Goal: Browse casually: Explore the website without a specific task or goal

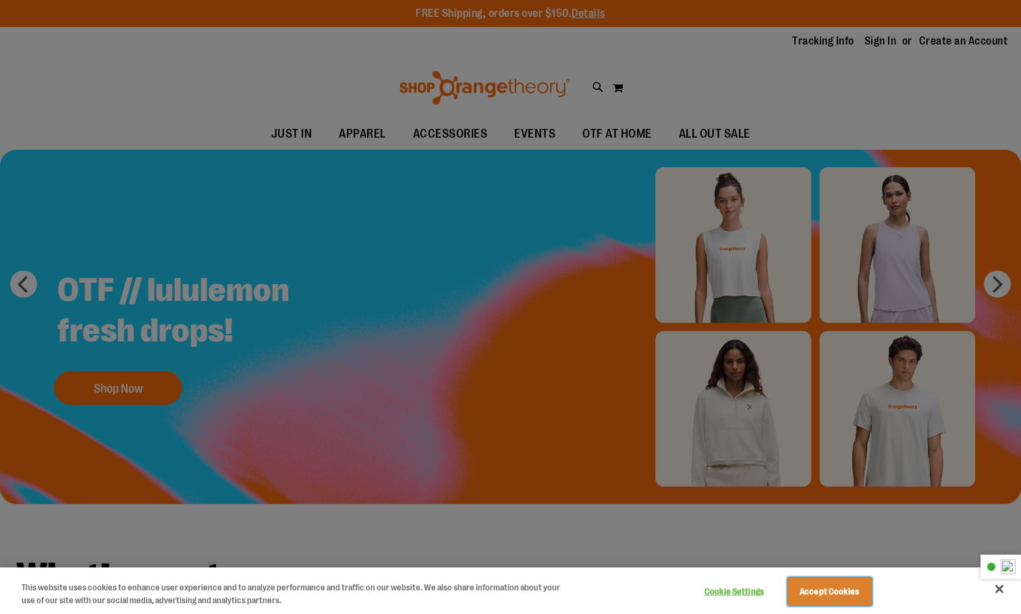
click at [837, 596] on button "Accept Cookies" at bounding box center [829, 592] width 84 height 28
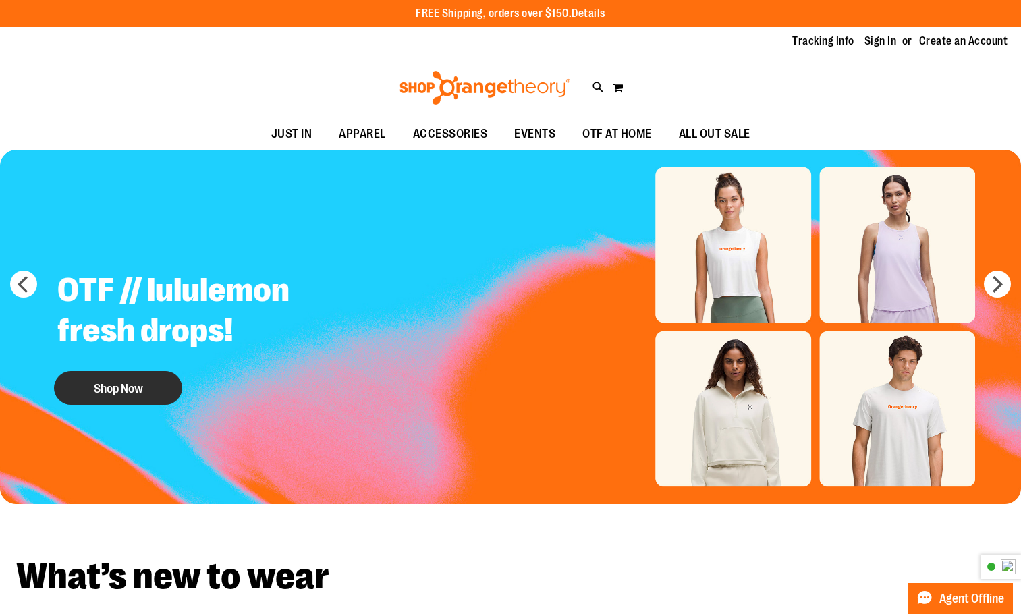
click at [86, 387] on button "Shop Now" at bounding box center [118, 388] width 128 height 34
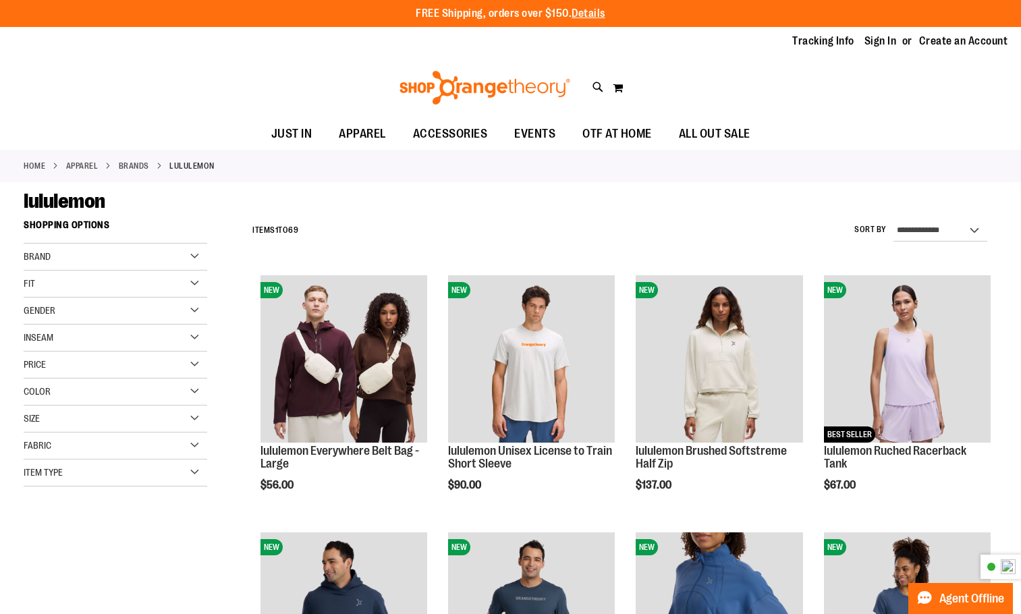
click at [887, 53] on div "Tracking Info Sign In Return to Procurement Create an Account" at bounding box center [510, 41] width 1021 height 29
click at [887, 42] on link "Sign In" at bounding box center [880, 41] width 32 height 15
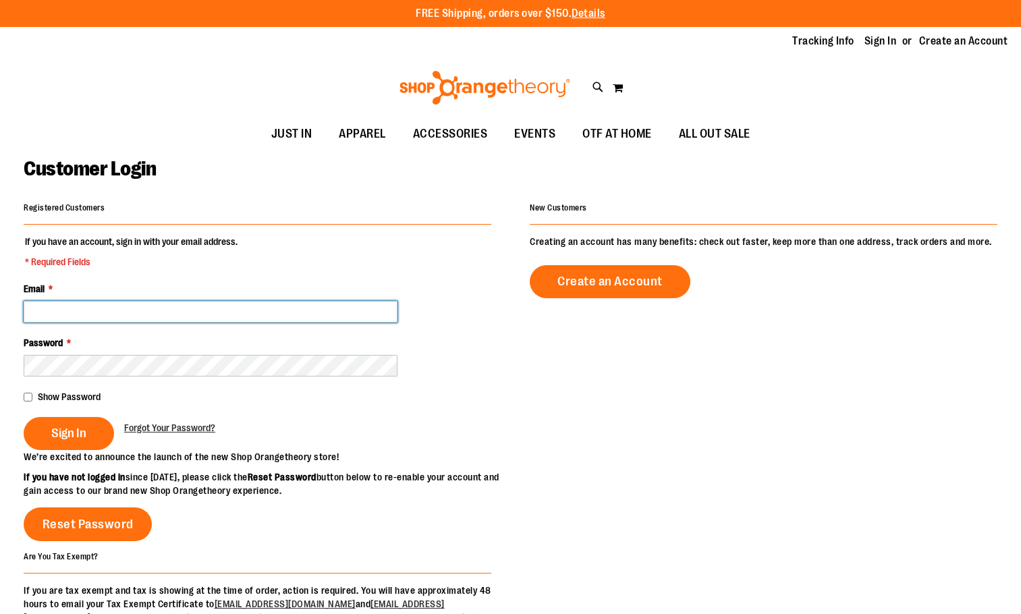
click at [121, 310] on input "Email *" at bounding box center [211, 312] width 374 height 22
type input "**********"
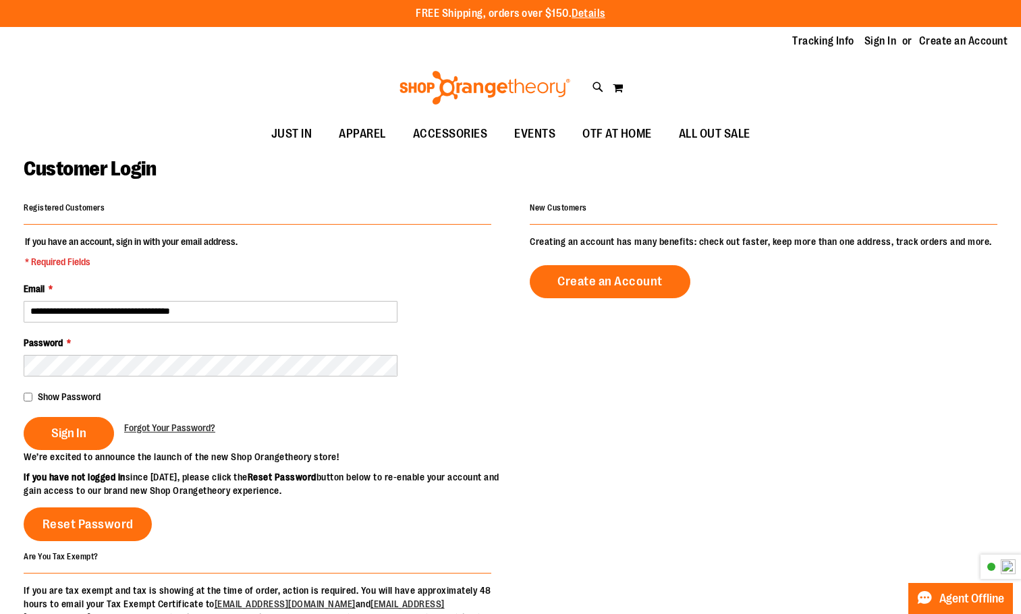
click at [154, 350] on div "Password *" at bounding box center [258, 356] width 468 height 40
click at [24, 417] on button "Sign In" at bounding box center [69, 433] width 90 height 33
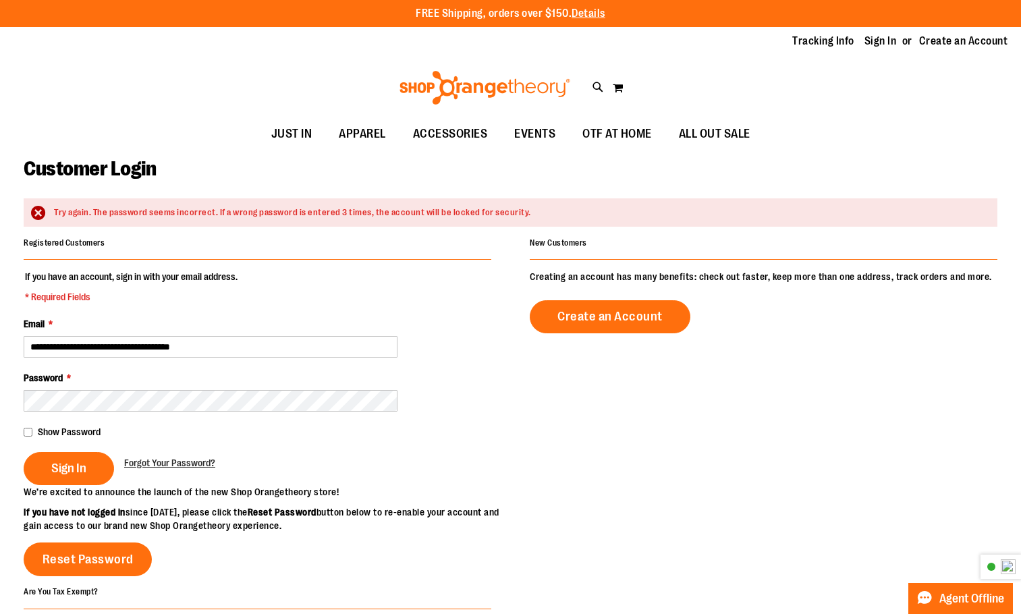
click at [213, 422] on fieldset "**********" at bounding box center [258, 377] width 468 height 215
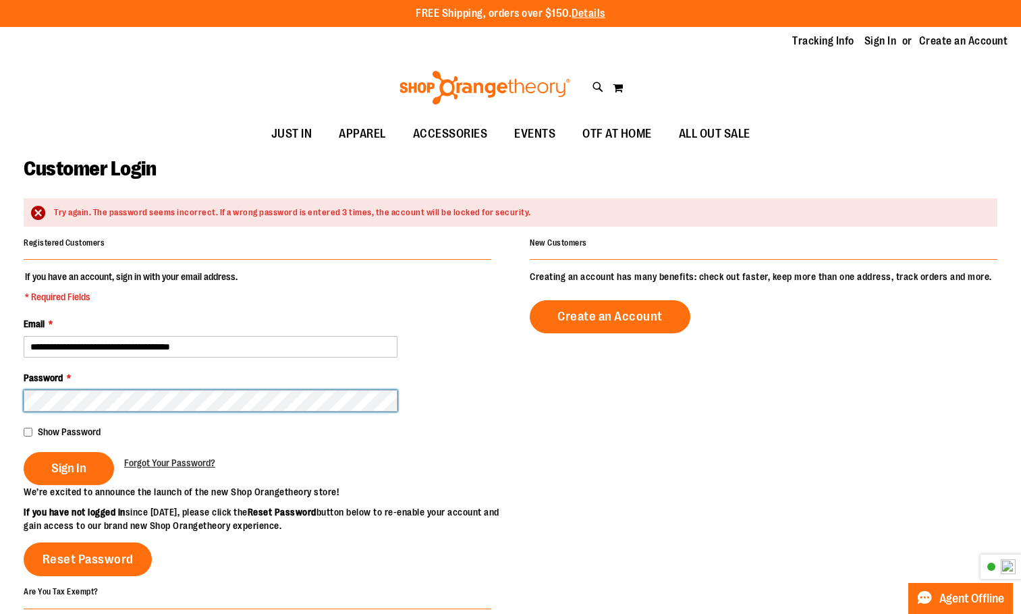
click at [24, 452] on button "Sign In" at bounding box center [69, 468] width 90 height 33
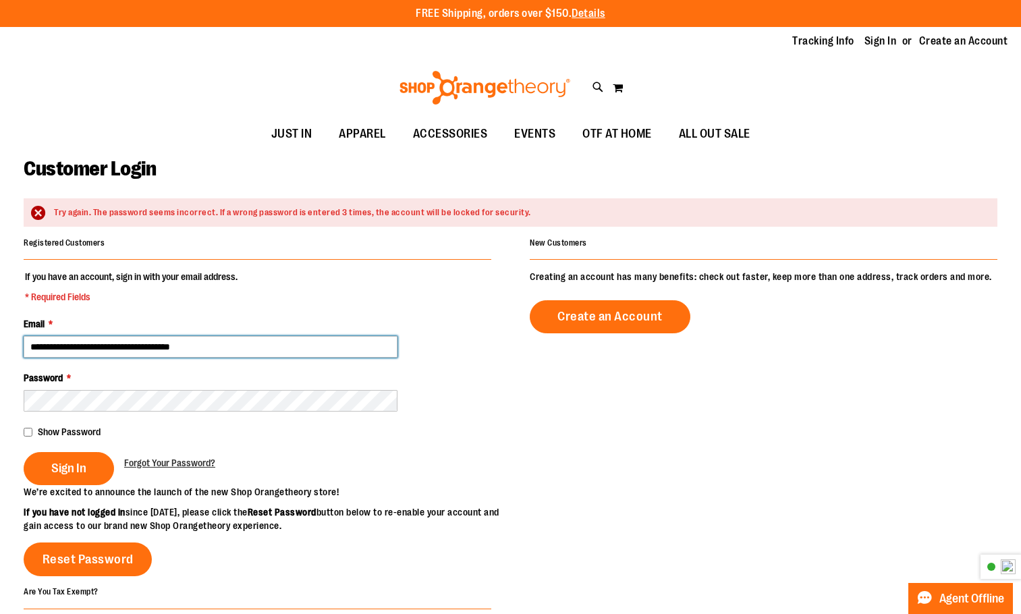
click at [182, 358] on fieldset "**********" at bounding box center [258, 377] width 468 height 215
click at [345, 416] on fieldset "**********" at bounding box center [258, 377] width 468 height 215
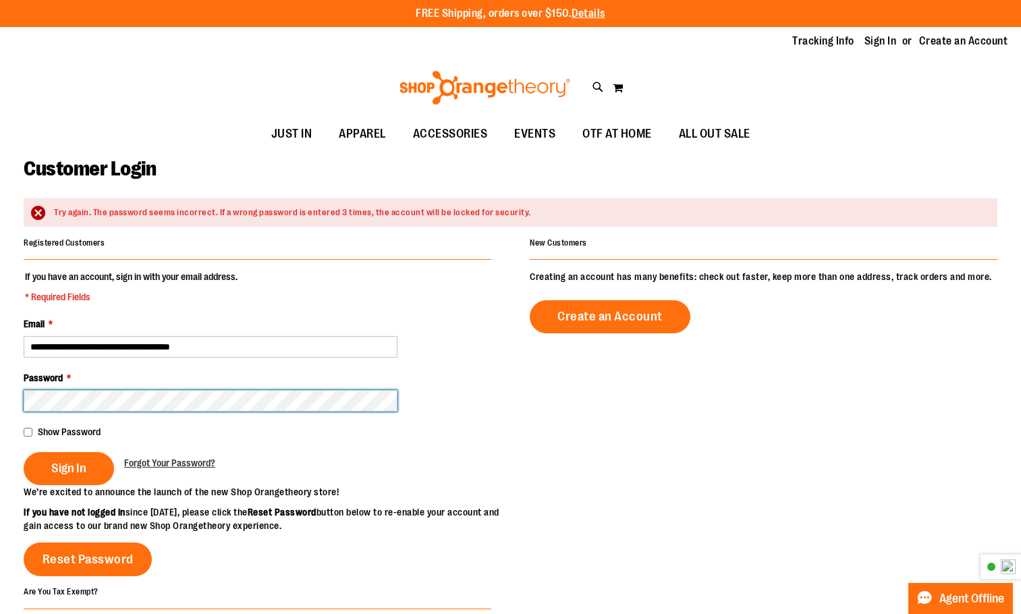
click at [24, 452] on button "Sign In" at bounding box center [69, 468] width 90 height 33
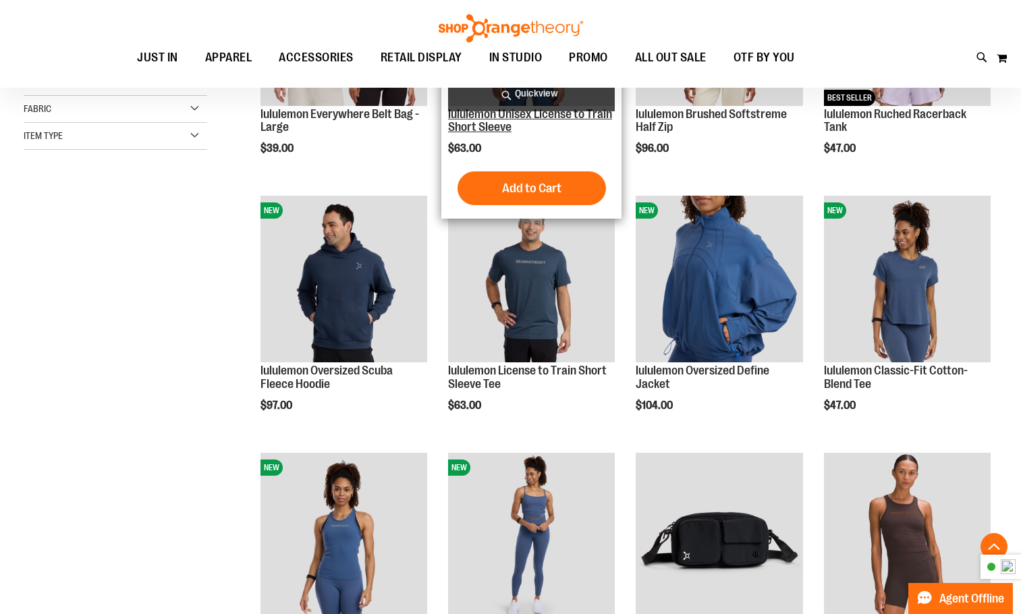
scroll to position [337, 0]
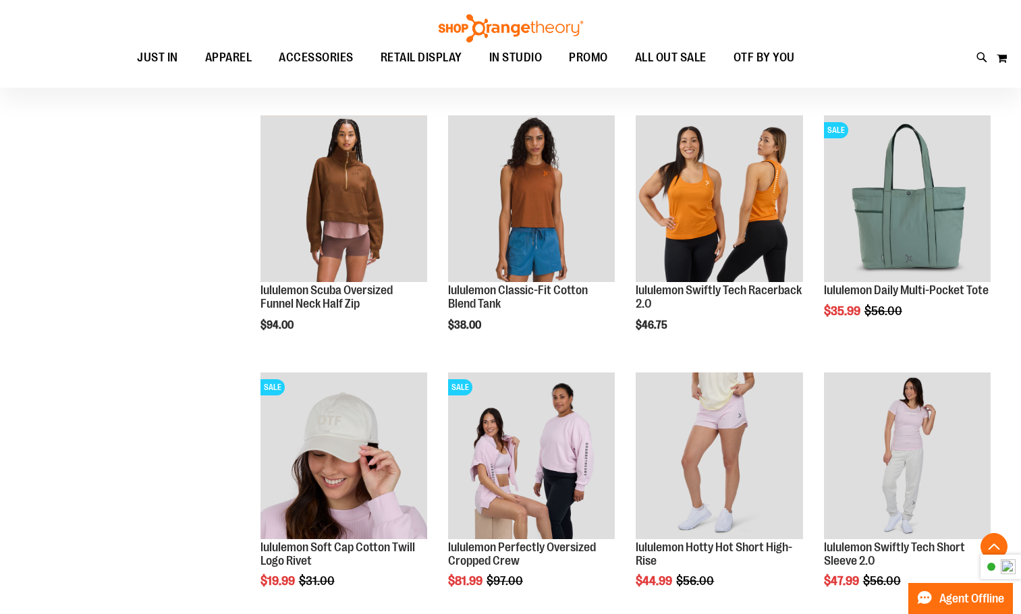
scroll to position [944, 0]
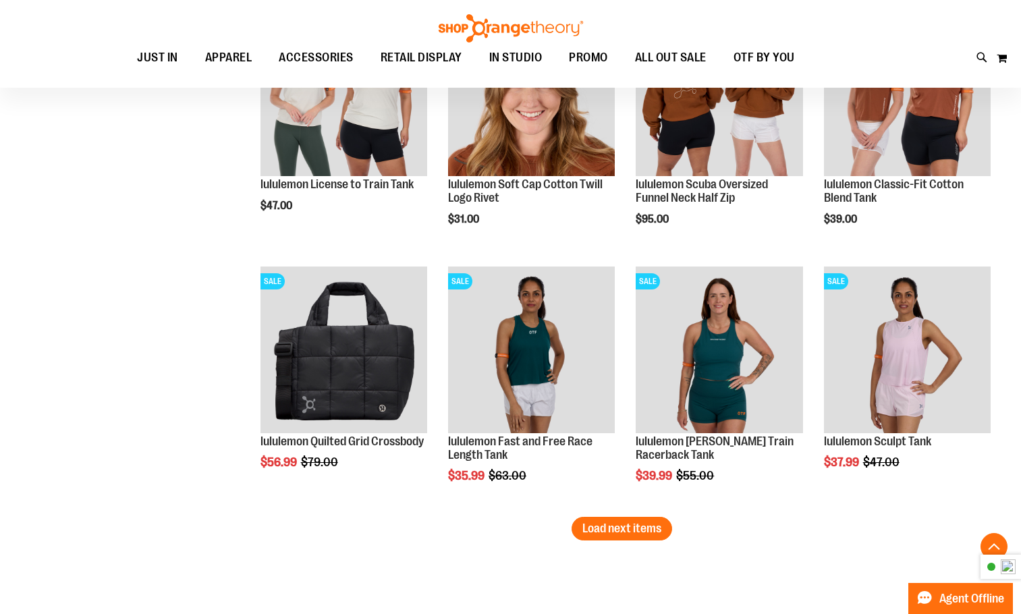
scroll to position [2357, 0]
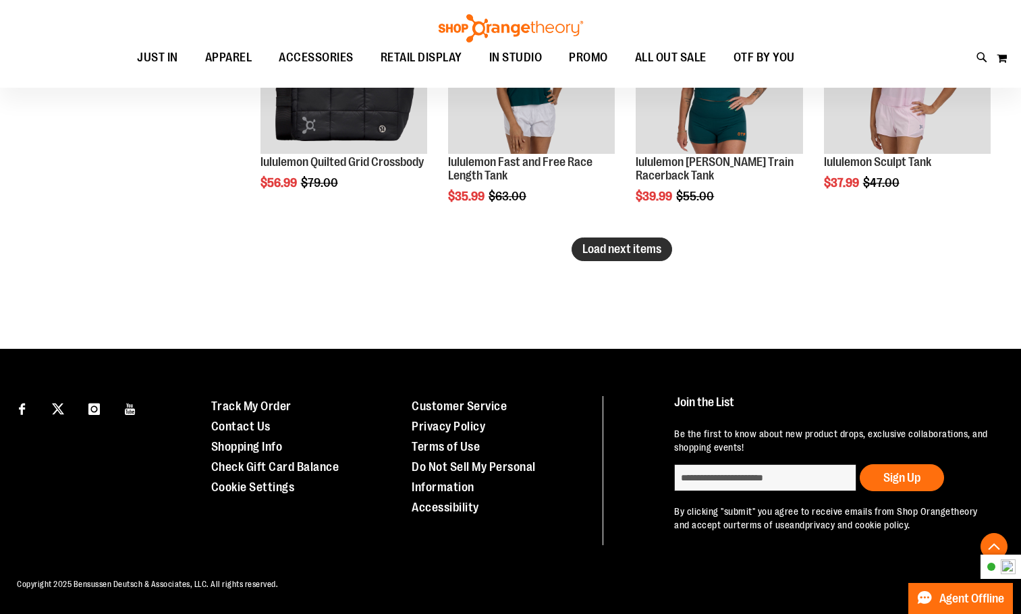
click at [650, 242] on span "Load next items" at bounding box center [621, 248] width 79 height 13
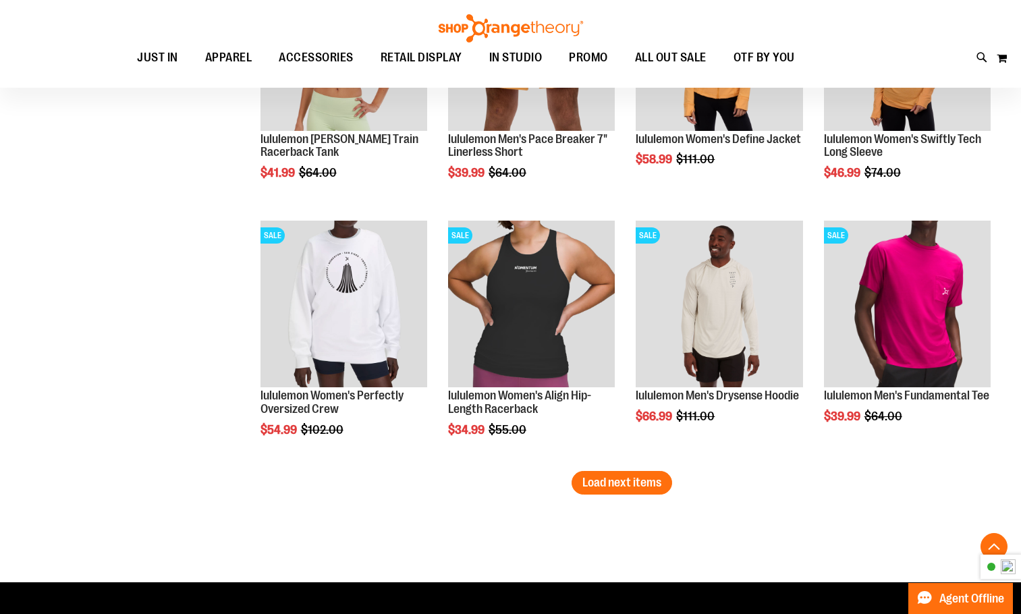
scroll to position [2887, 0]
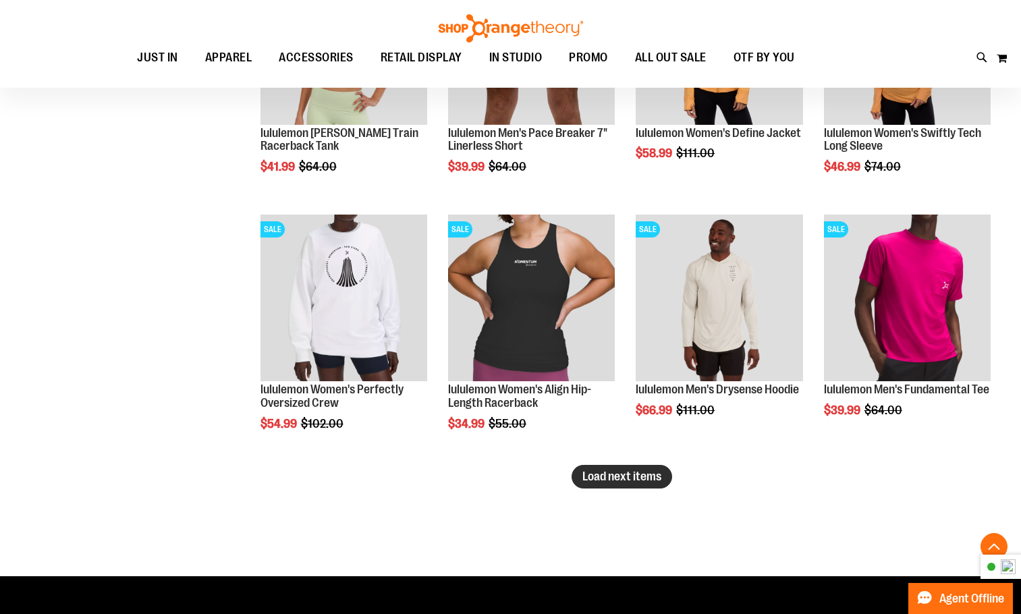
click at [658, 478] on span "Load next items" at bounding box center [621, 476] width 79 height 13
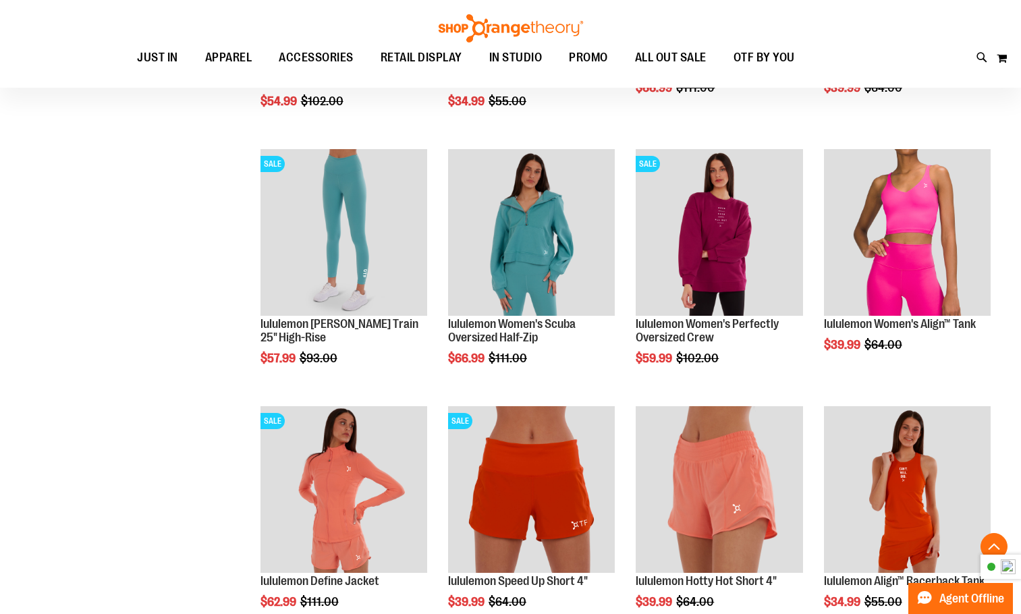
scroll to position [3291, 0]
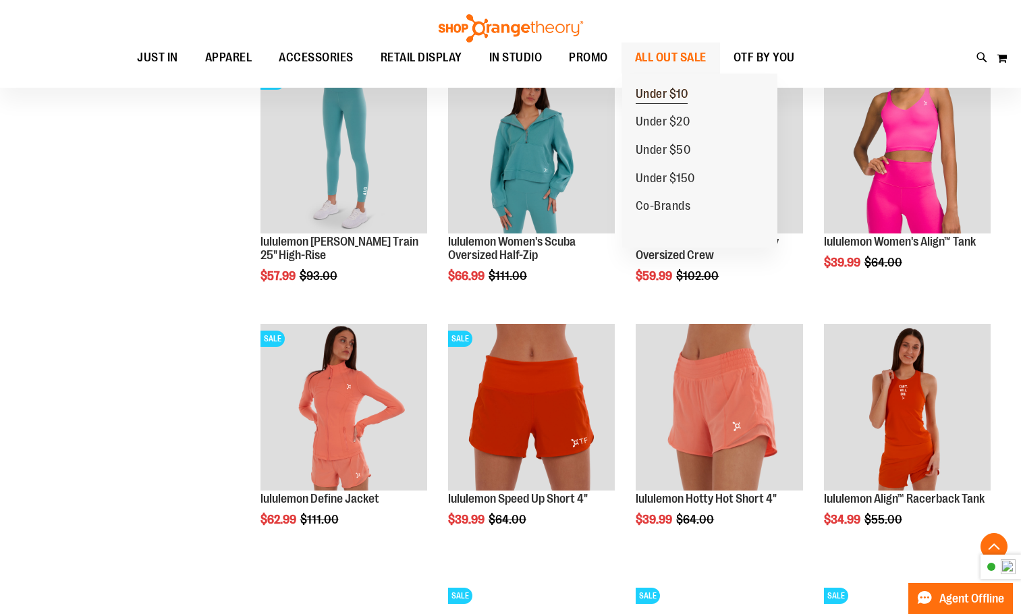
click at [680, 96] on span "Under $10" at bounding box center [662, 95] width 53 height 17
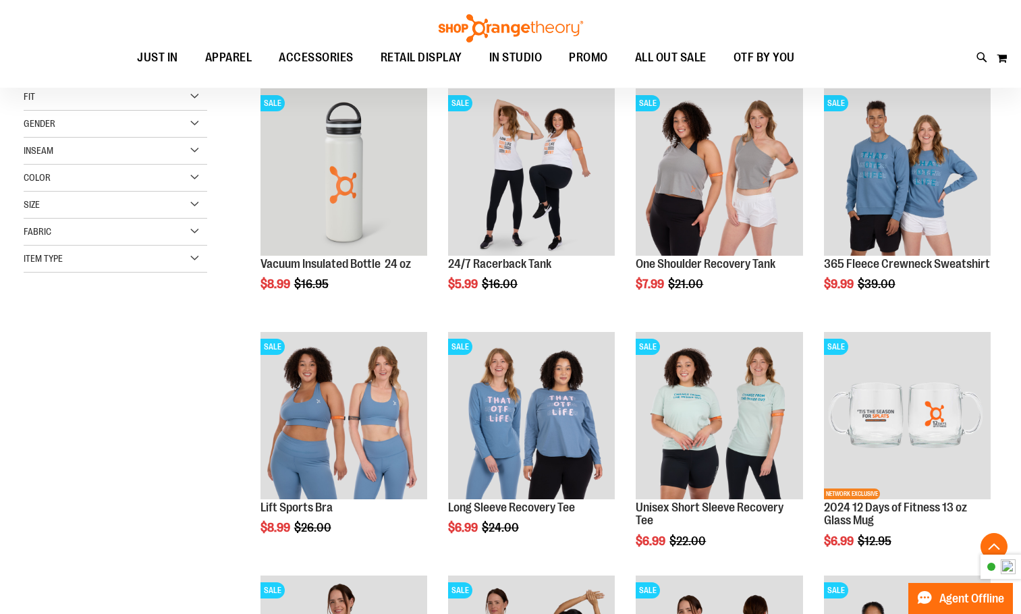
scroll to position [269, 0]
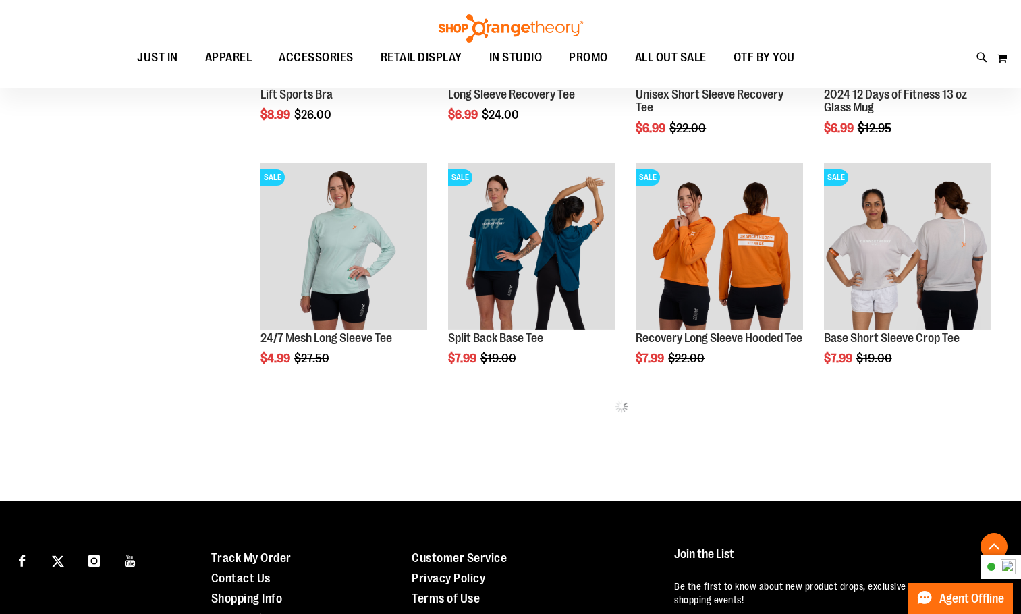
scroll to position [607, 0]
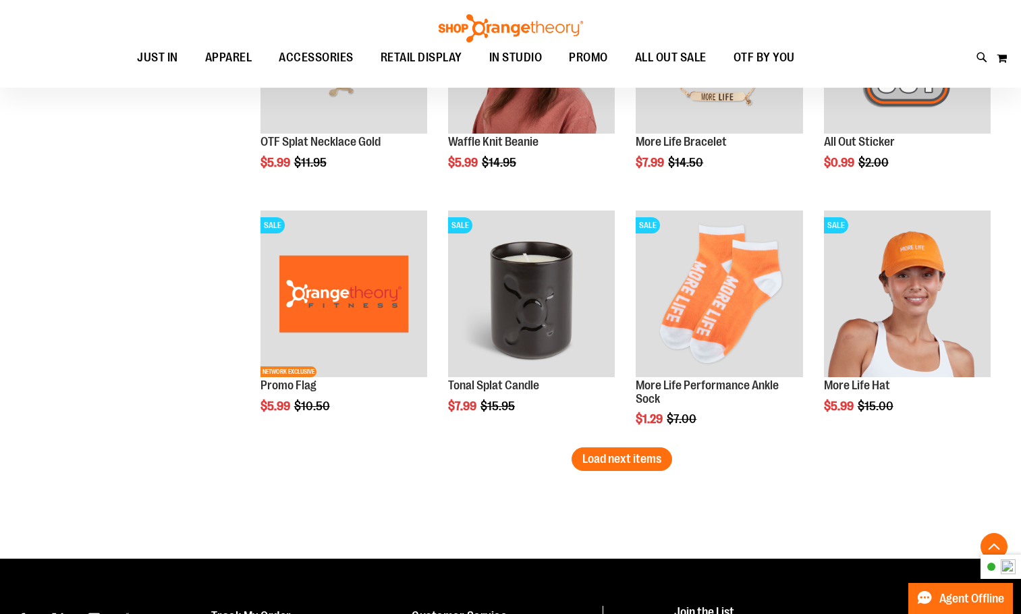
scroll to position [2237, 0]
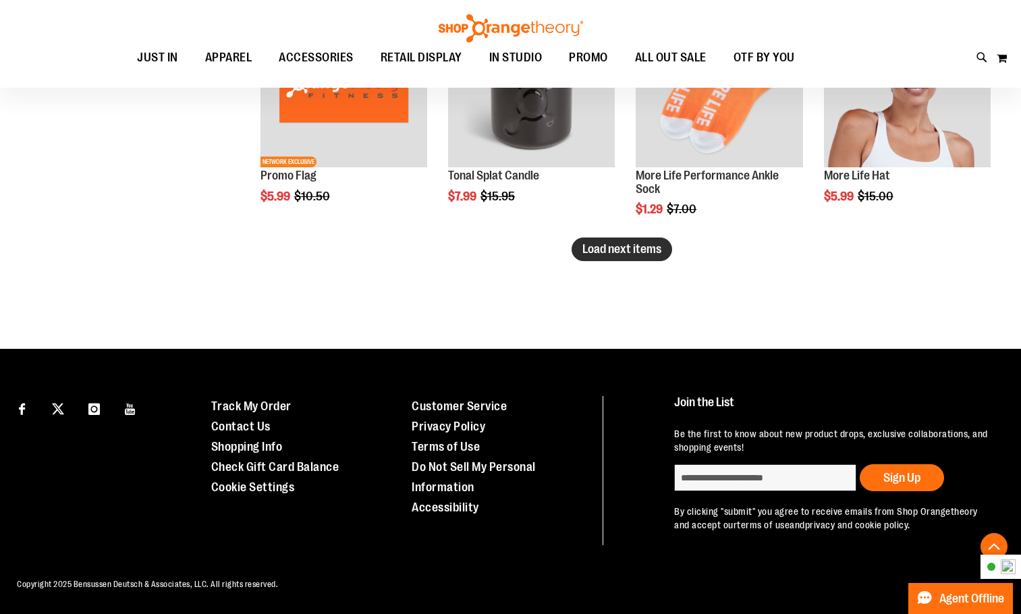
click at [634, 242] on button "Load next items" at bounding box center [622, 250] width 101 height 24
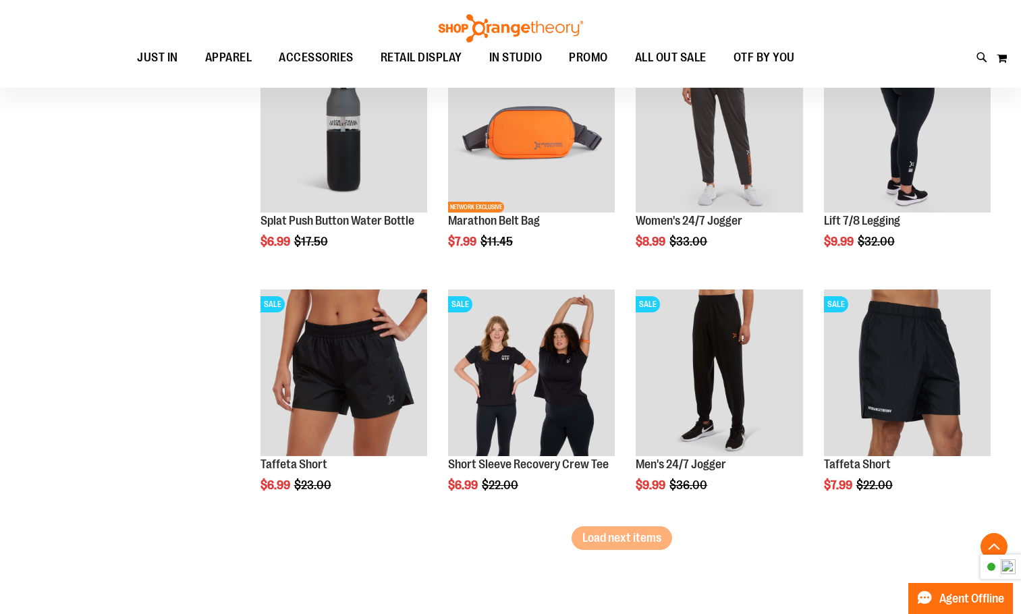
scroll to position [2709, 0]
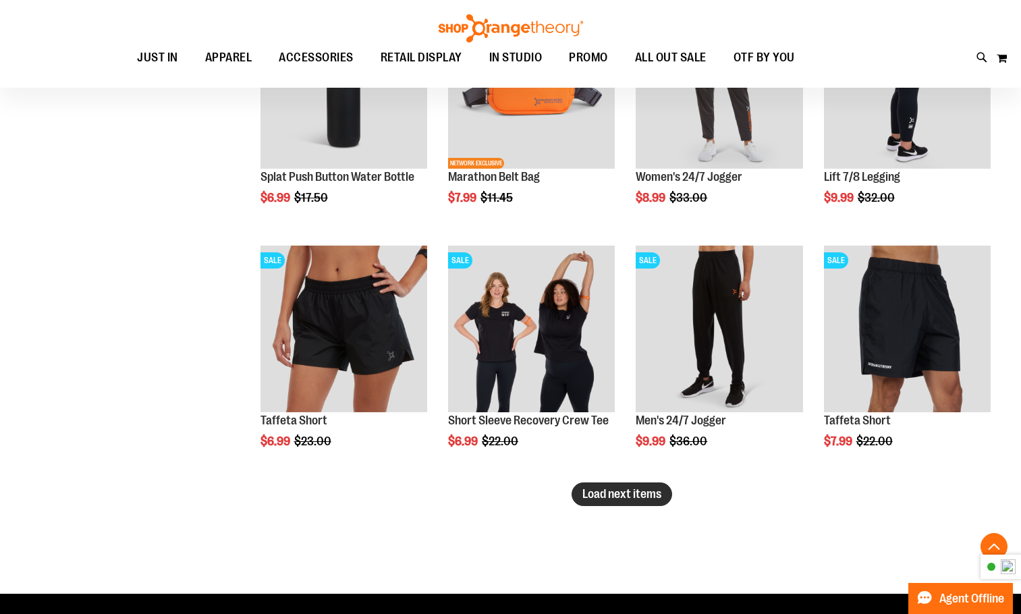
click at [659, 499] on span "Load next items" at bounding box center [621, 493] width 79 height 13
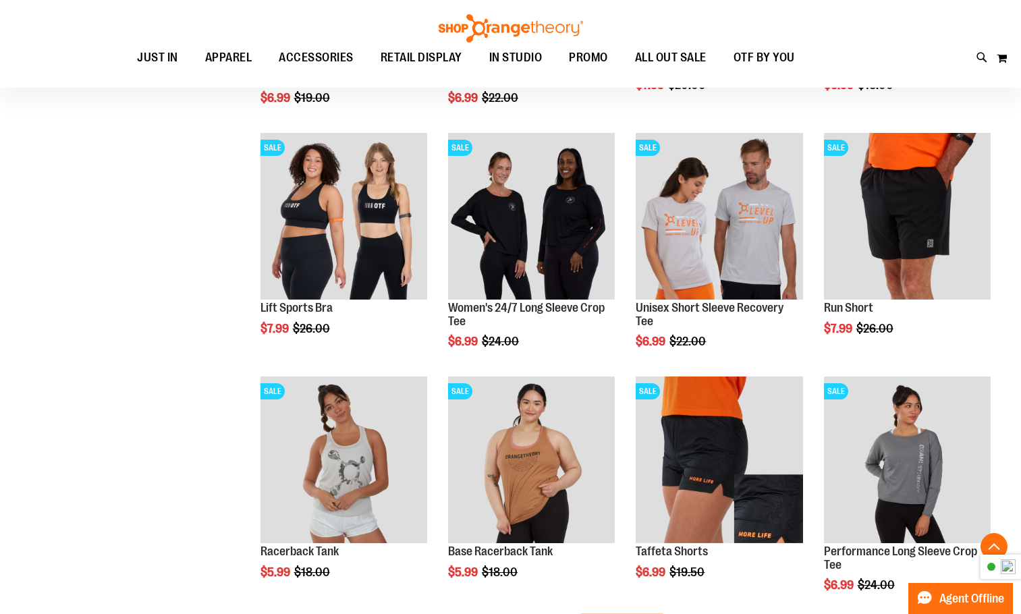
scroll to position [3384, 0]
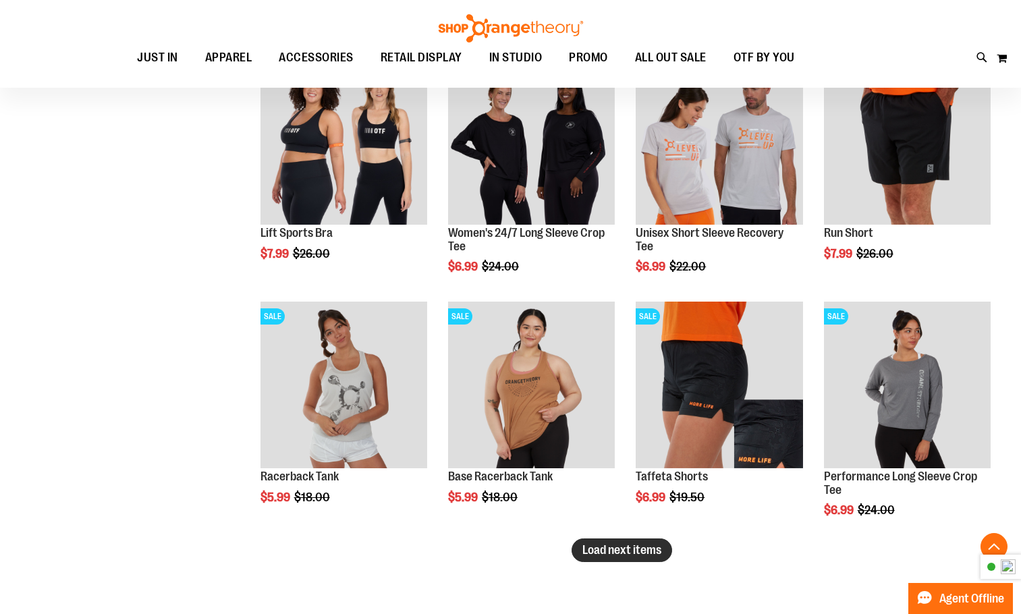
click at [631, 557] on button "Load next items" at bounding box center [622, 550] width 101 height 24
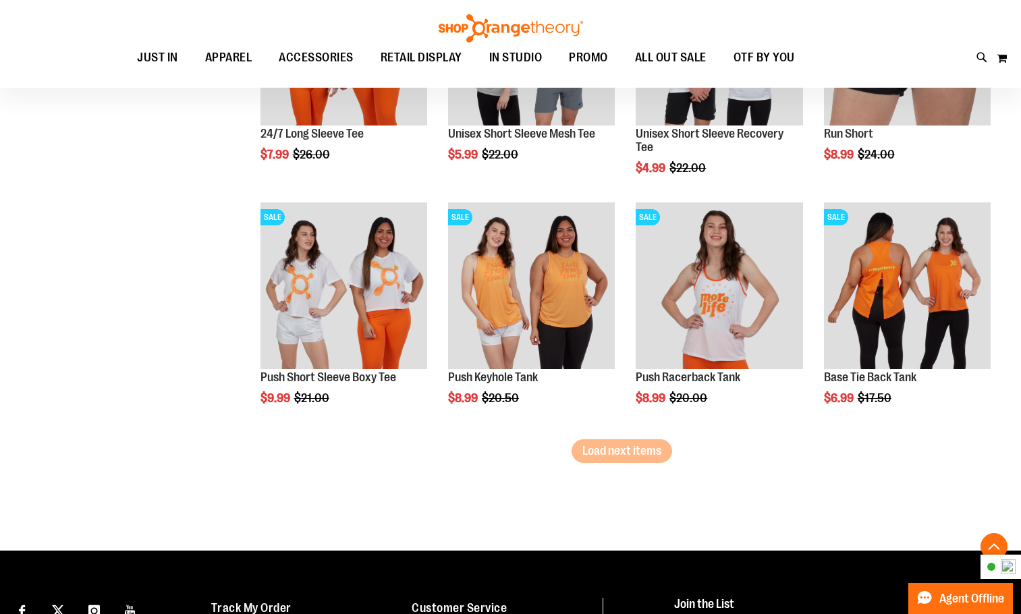
scroll to position [4228, 0]
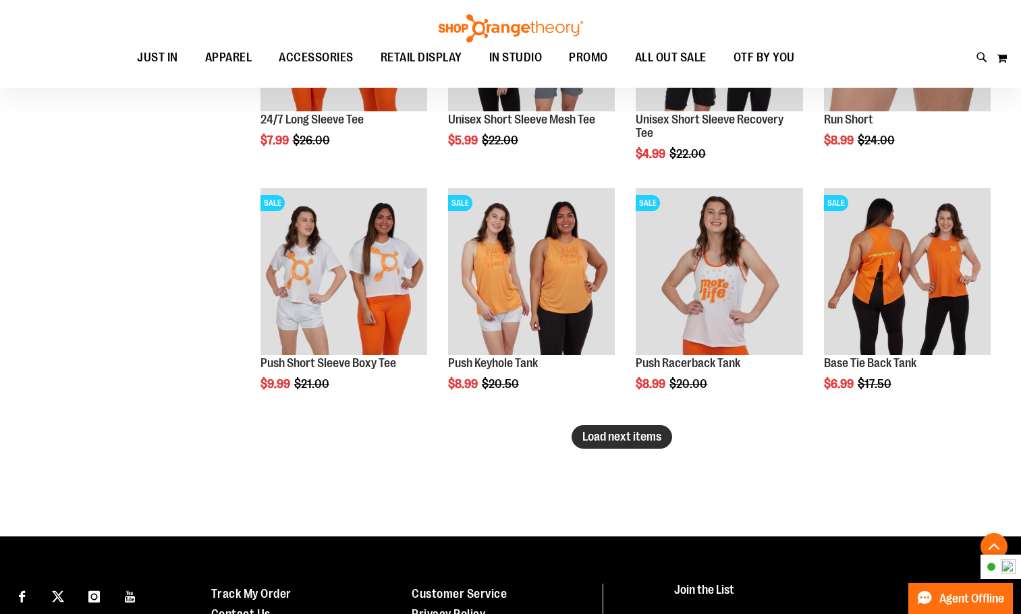
click at [647, 442] on span "Load next items" at bounding box center [621, 436] width 79 height 13
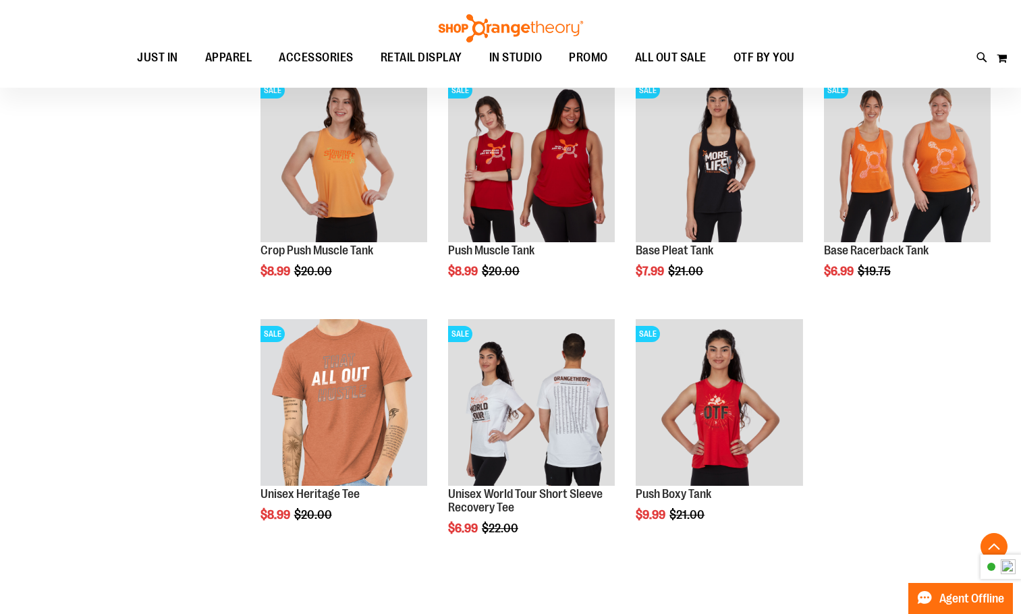
scroll to position [4633, 0]
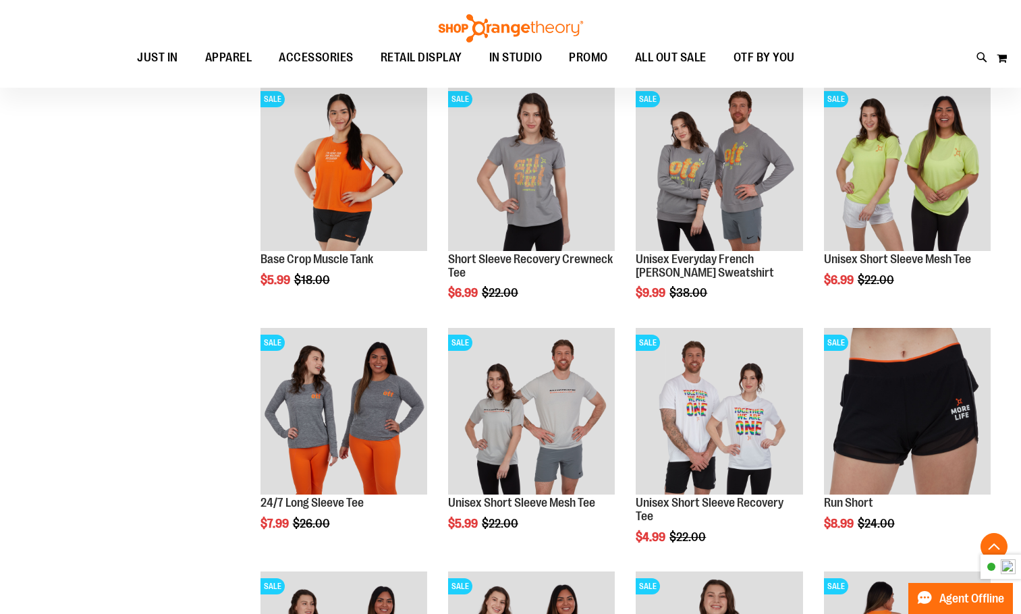
scroll to position [3823, 0]
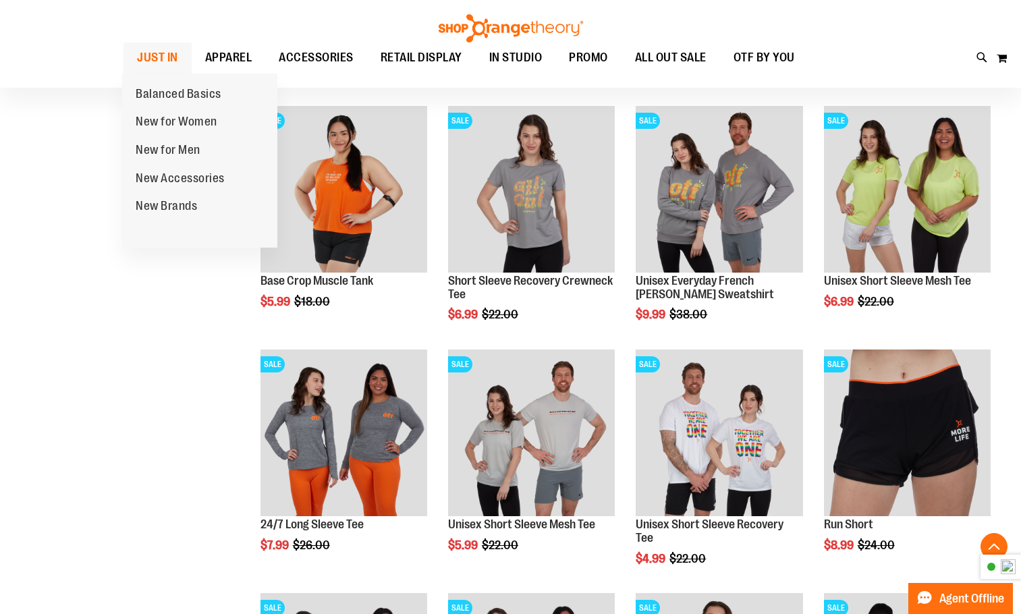
click at [161, 59] on span "JUST IN" at bounding box center [157, 58] width 41 height 30
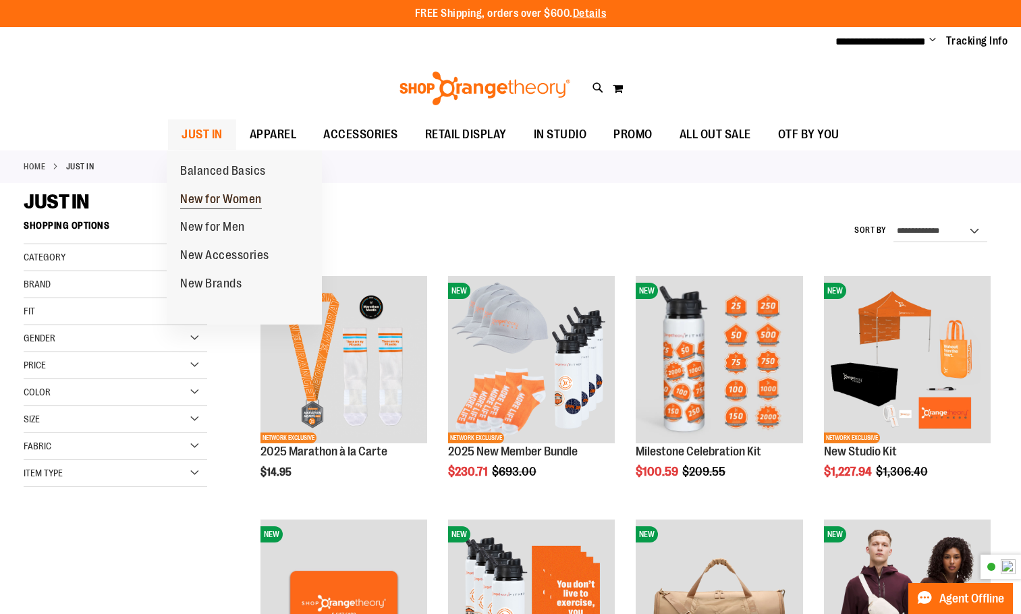
click at [238, 201] on span "New for Women" at bounding box center [221, 200] width 82 height 17
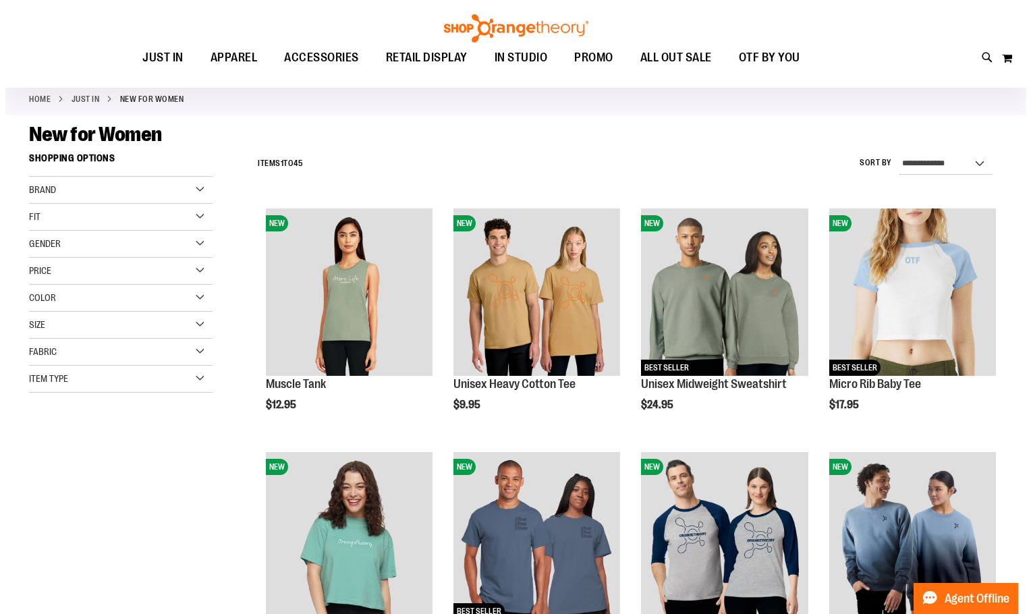
scroll to position [67, 0]
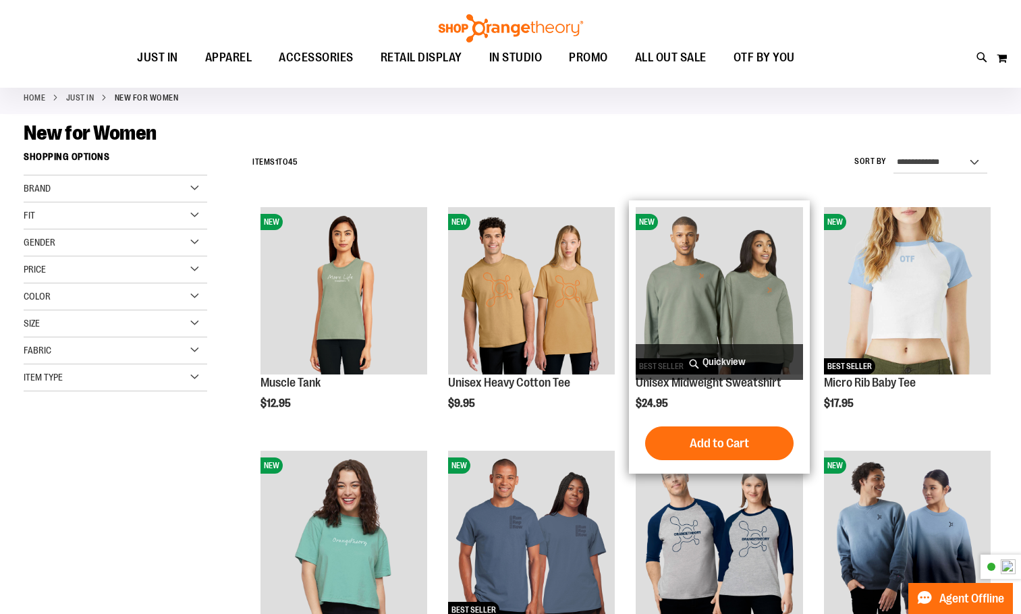
click at [741, 366] on span "Quickview" at bounding box center [719, 362] width 167 height 36
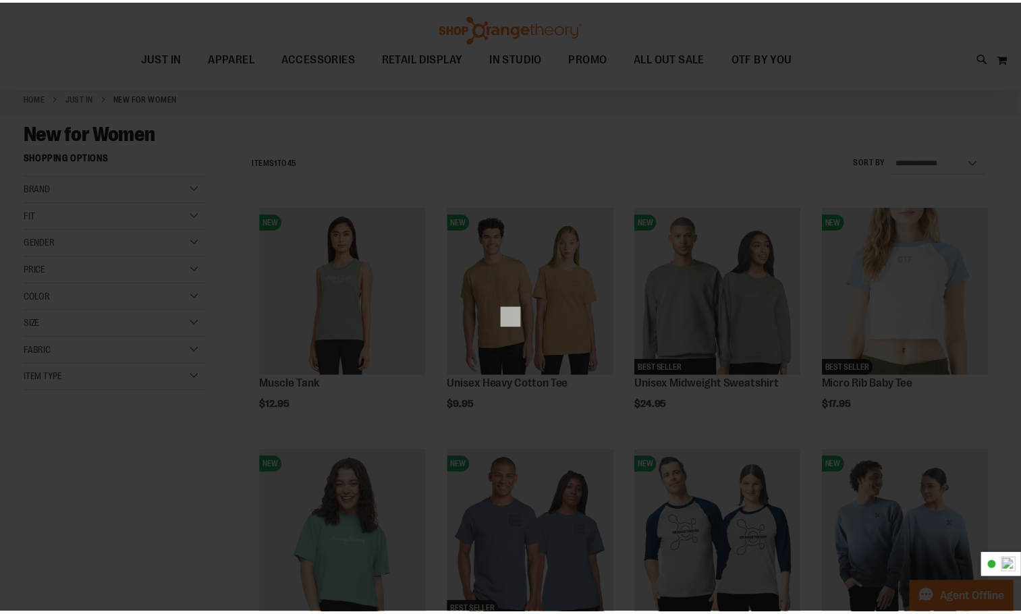
scroll to position [0, 0]
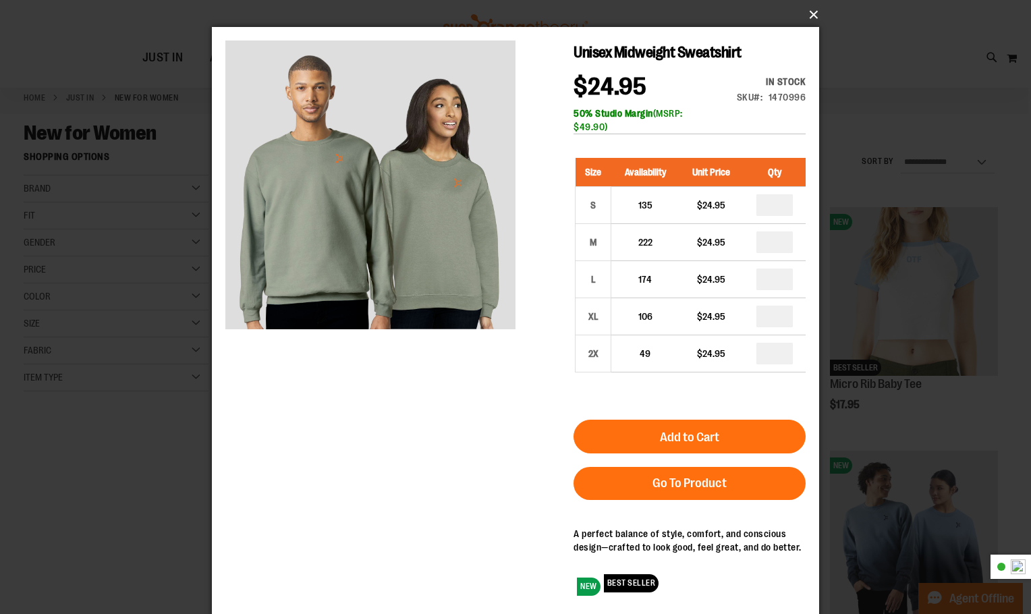
click at [812, 10] on button "×" at bounding box center [519, 15] width 607 height 30
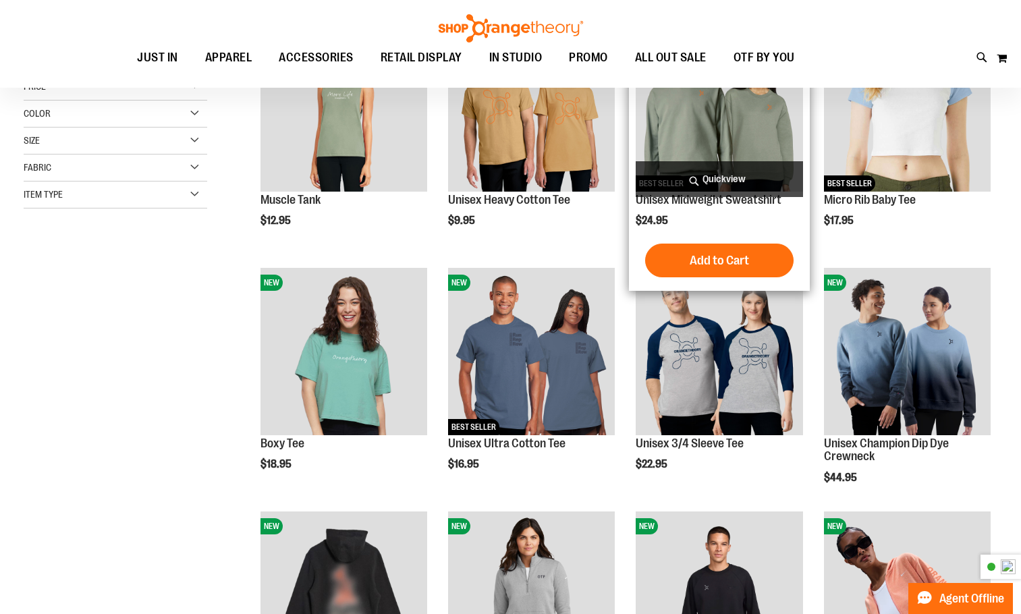
scroll to position [270, 0]
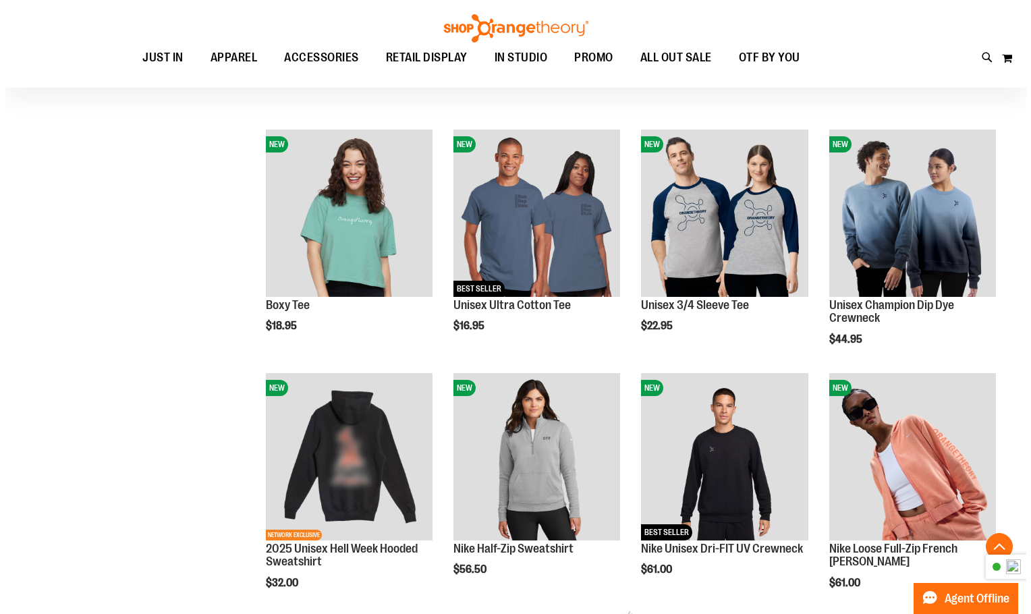
scroll to position [405, 0]
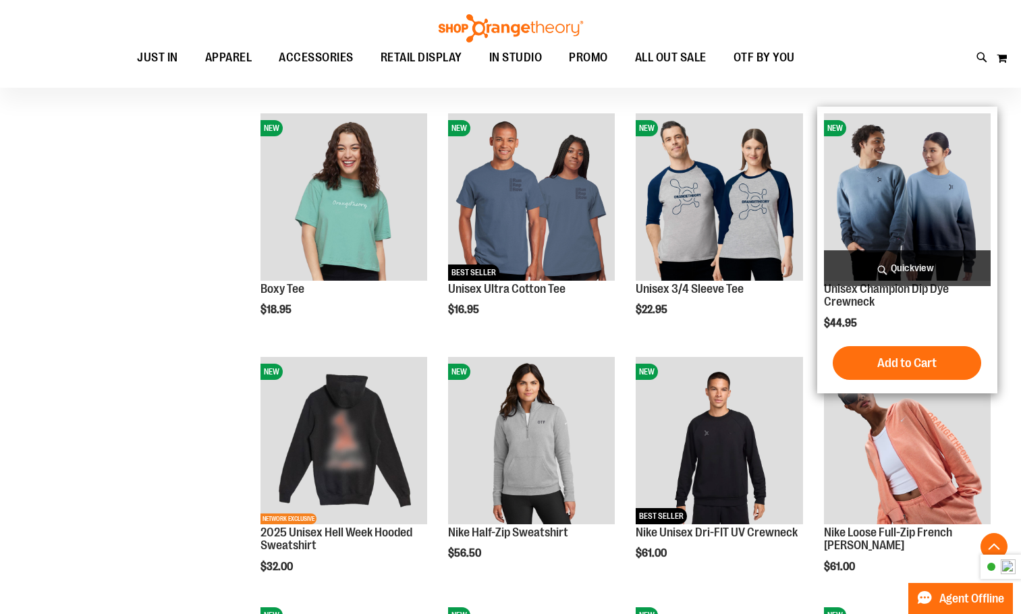
click at [932, 269] on span "Quickview" at bounding box center [907, 268] width 167 height 36
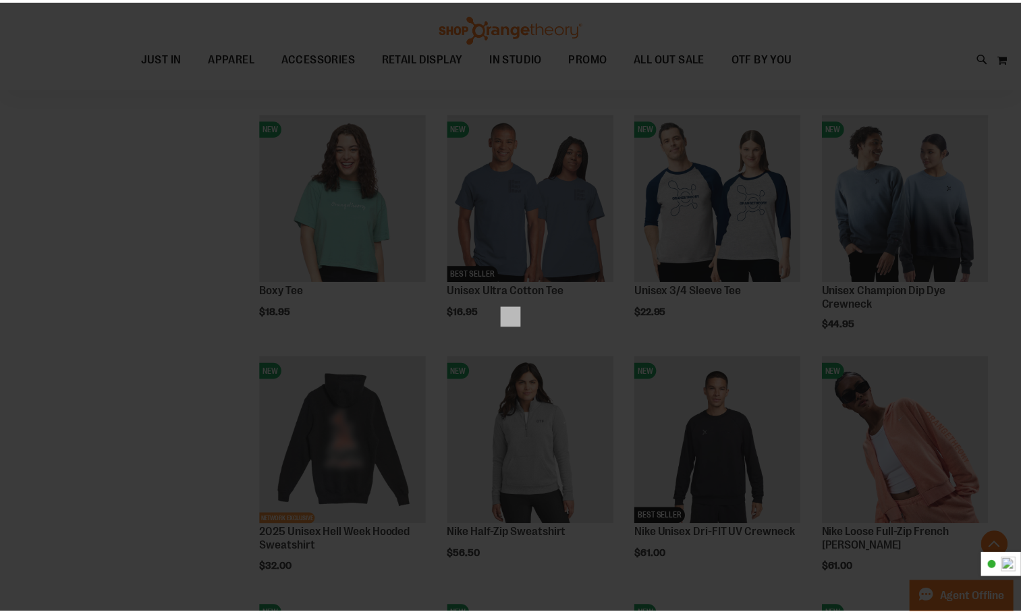
scroll to position [0, 0]
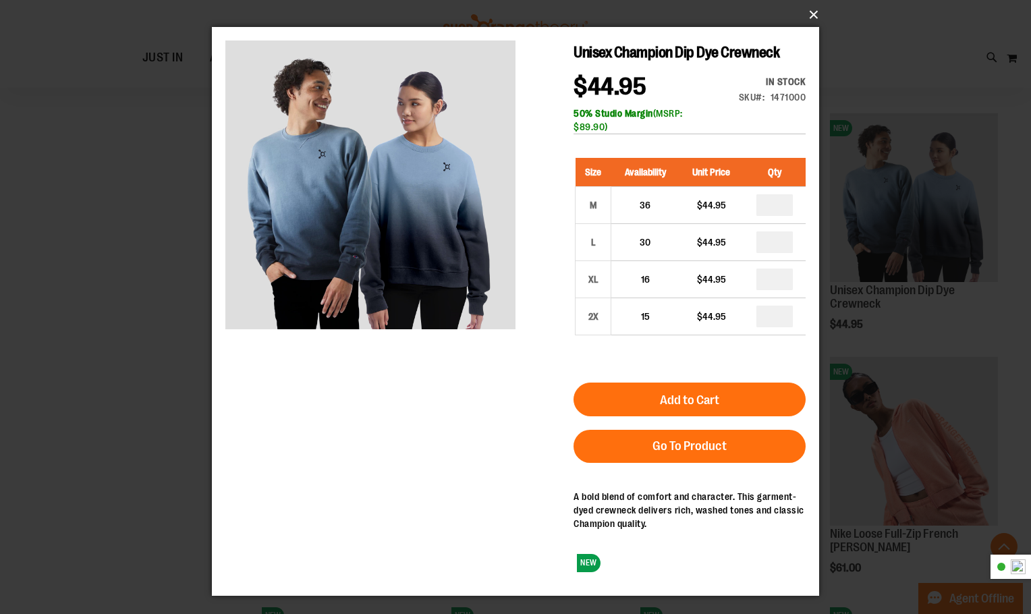
click at [816, 15] on button "×" at bounding box center [519, 15] width 607 height 30
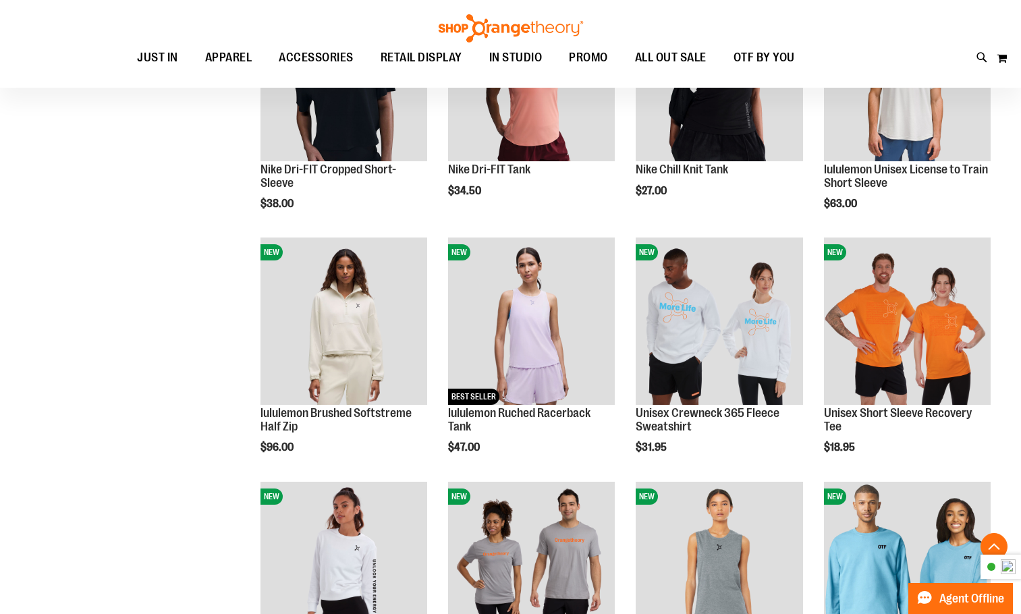
scroll to position [1012, 0]
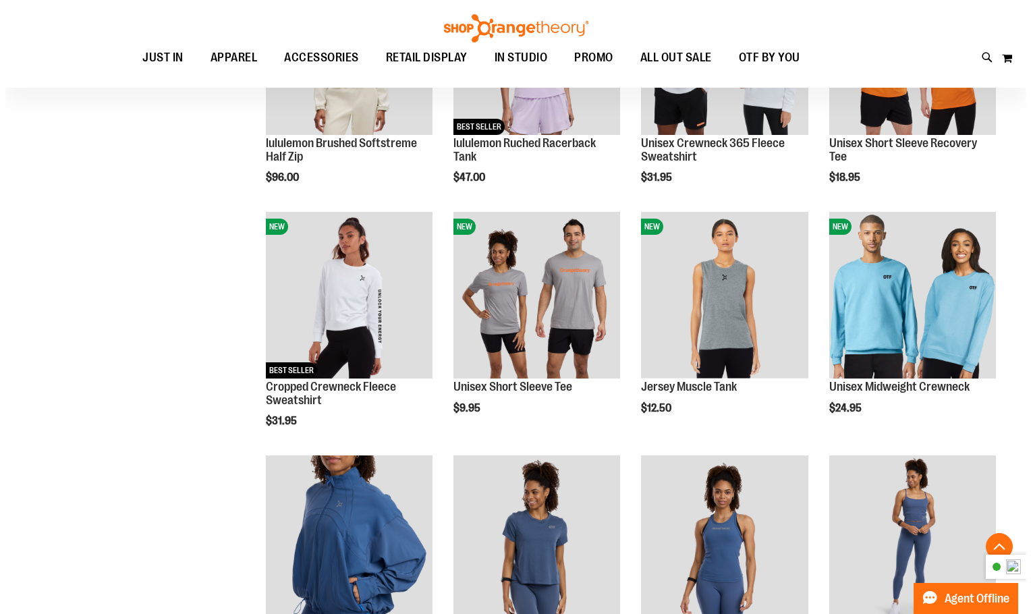
scroll to position [1282, 0]
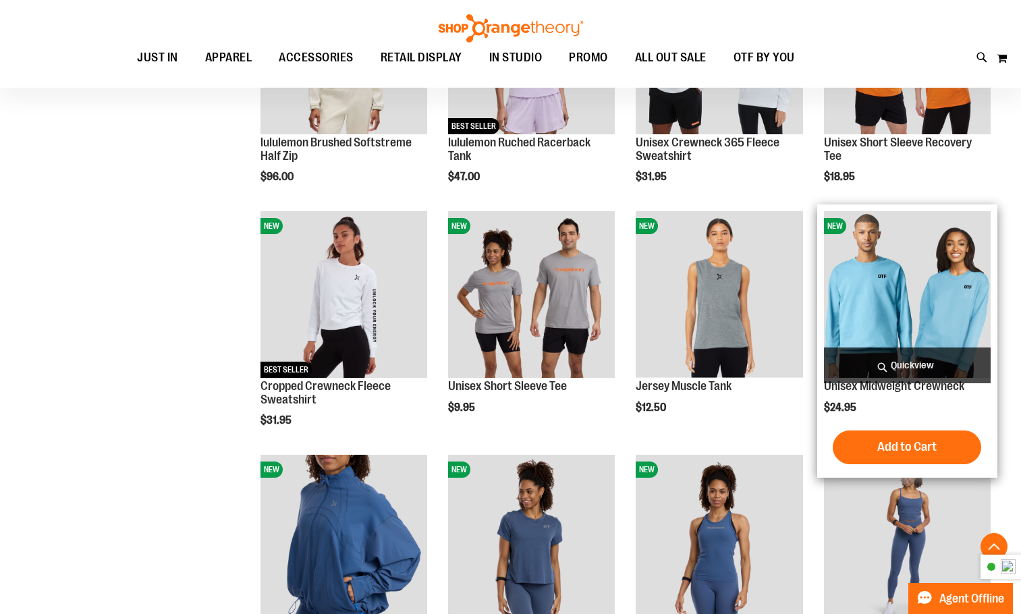
click at [922, 362] on span "Quickview" at bounding box center [907, 366] width 167 height 36
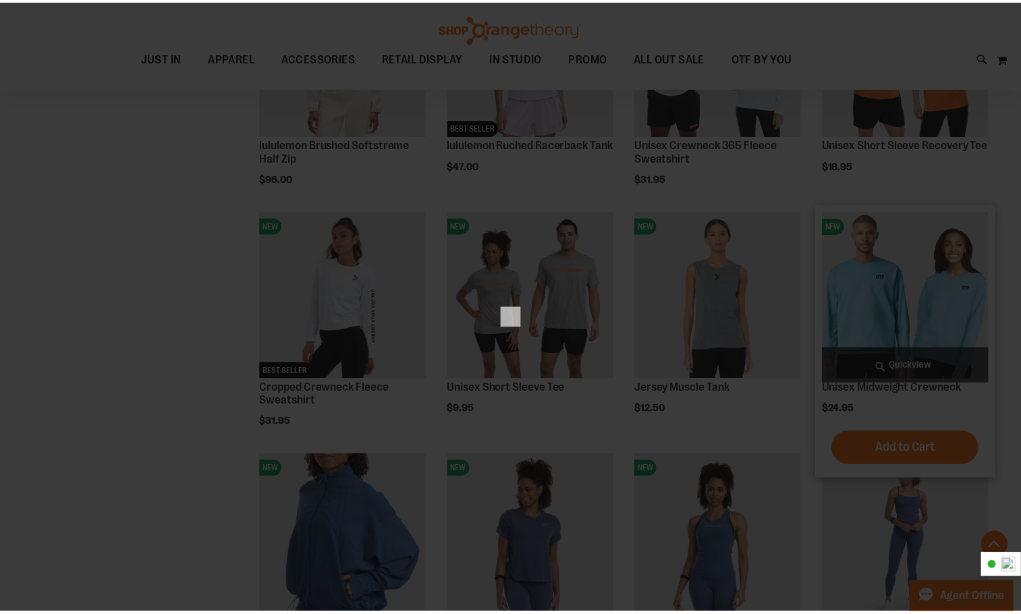
scroll to position [0, 0]
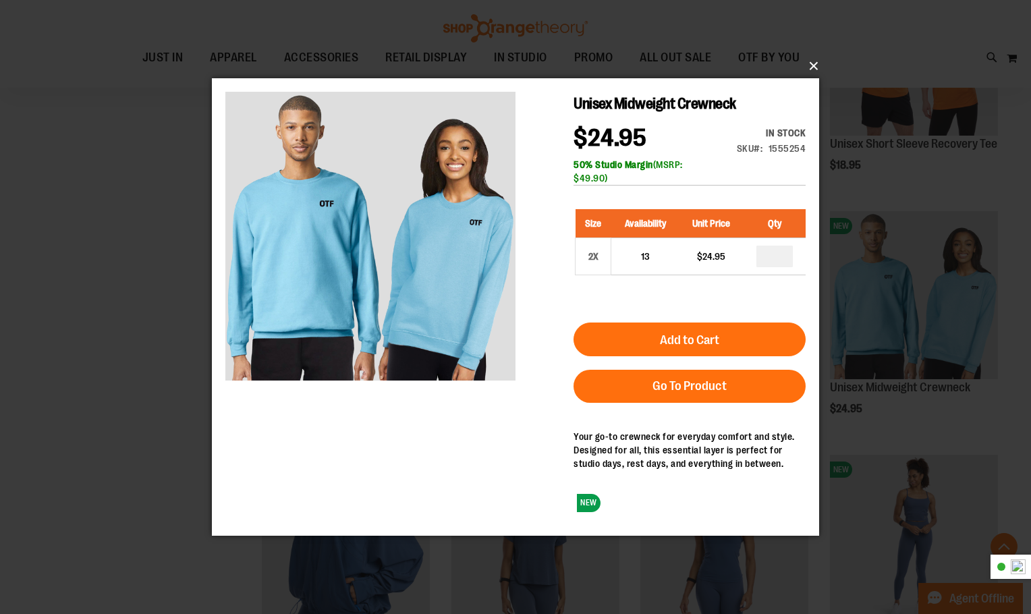
click at [815, 67] on button "×" at bounding box center [519, 66] width 607 height 30
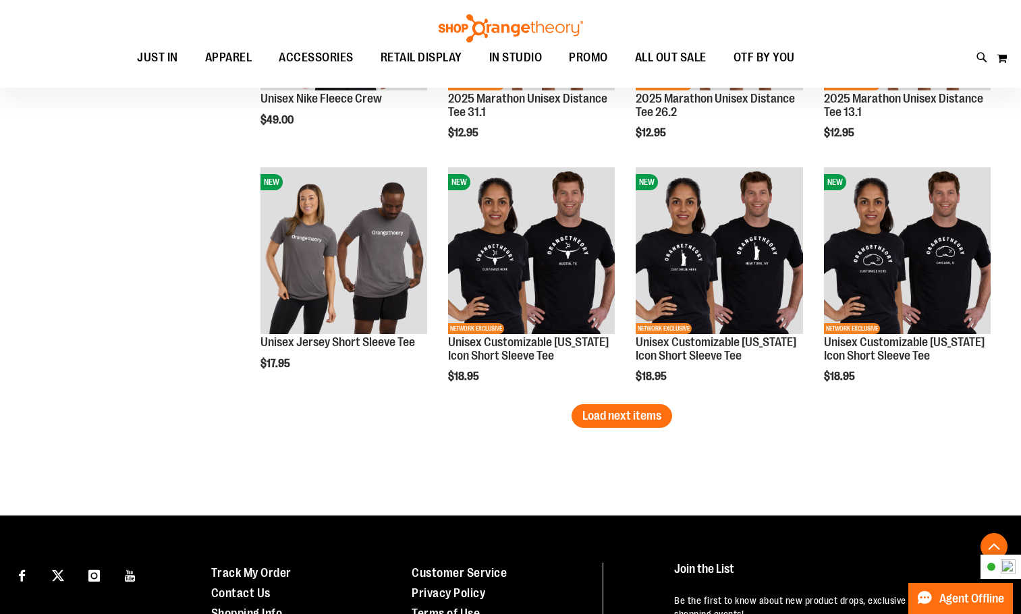
scroll to position [2092, 0]
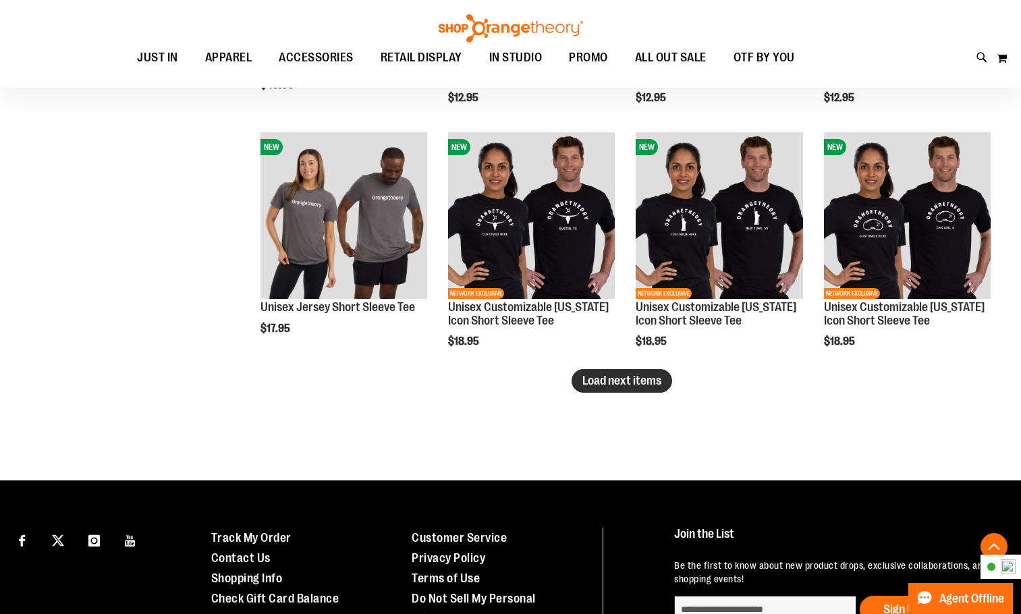
click at [644, 385] on span "Load next items" at bounding box center [621, 380] width 79 height 13
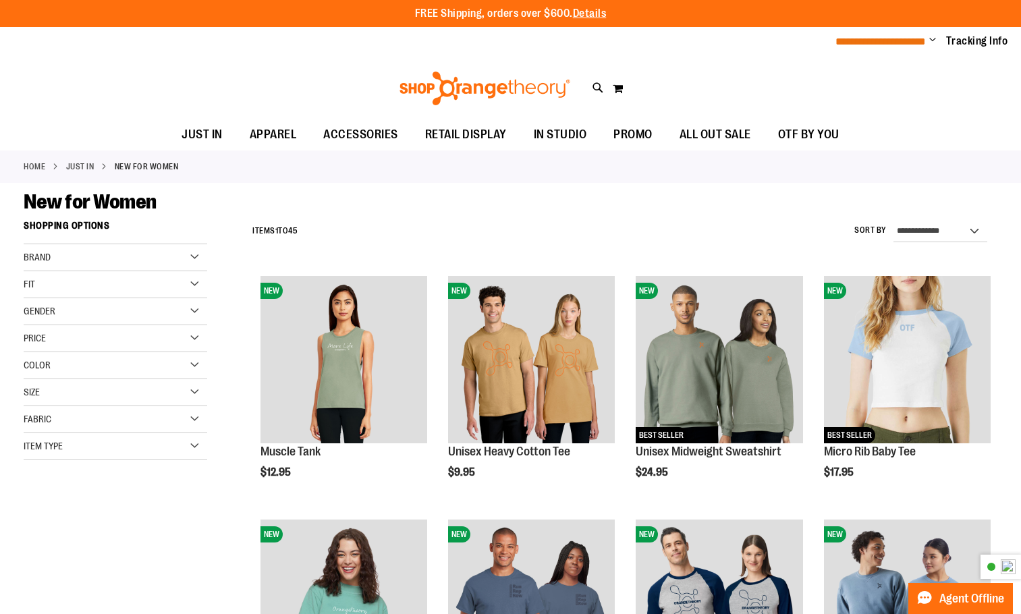
click at [901, 41] on span "**********" at bounding box center [880, 41] width 90 height 10
click at [935, 39] on span "Change" at bounding box center [932, 40] width 7 height 13
click at [935, 53] on ul "My Account Sign Out" at bounding box center [884, 79] width 118 height 52
click at [909, 39] on span "**********" at bounding box center [880, 41] width 90 height 10
click at [933, 40] on span "Change" at bounding box center [932, 40] width 7 height 13
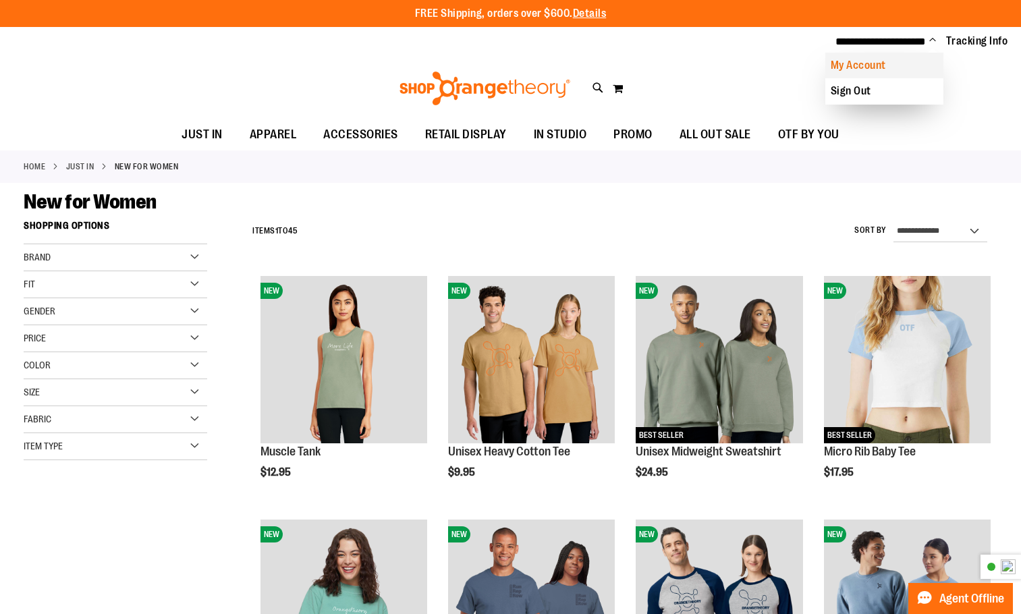
click at [907, 67] on link "My Account" at bounding box center [884, 66] width 118 height 26
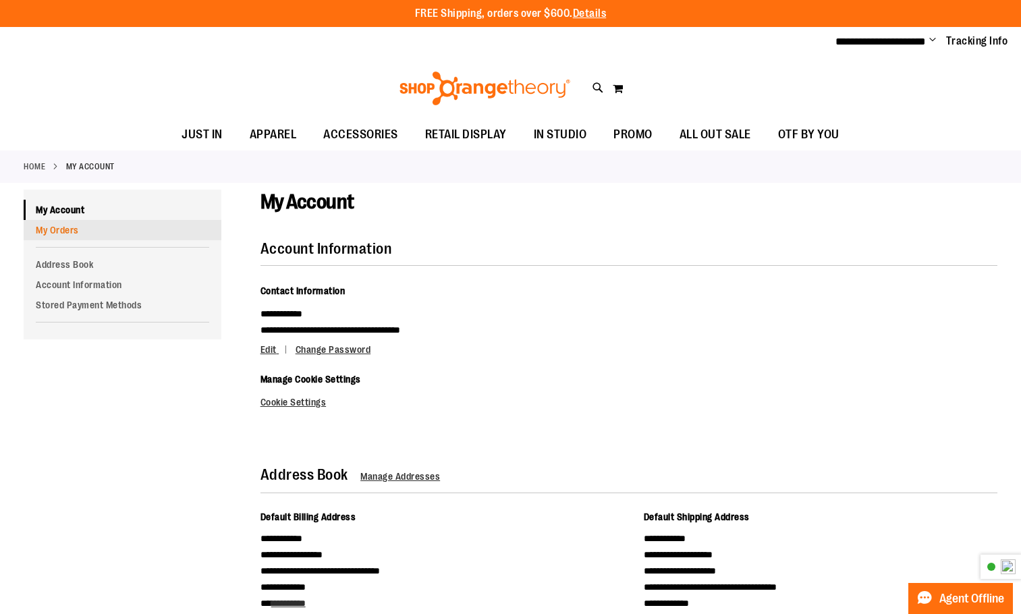
click at [67, 232] on link "My Orders" at bounding box center [123, 230] width 198 height 20
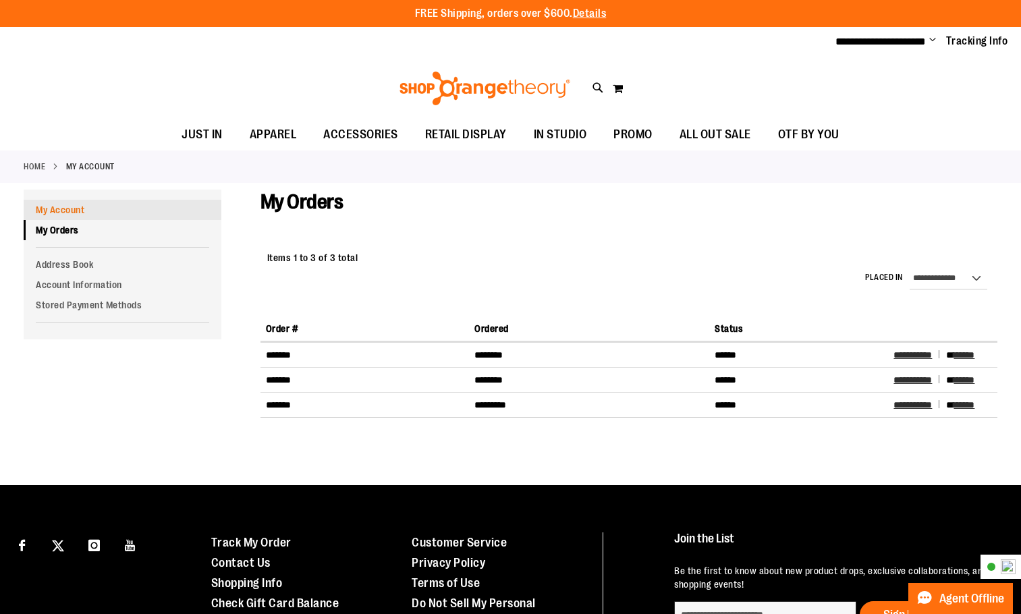
click at [72, 210] on link "My Account" at bounding box center [123, 210] width 198 height 20
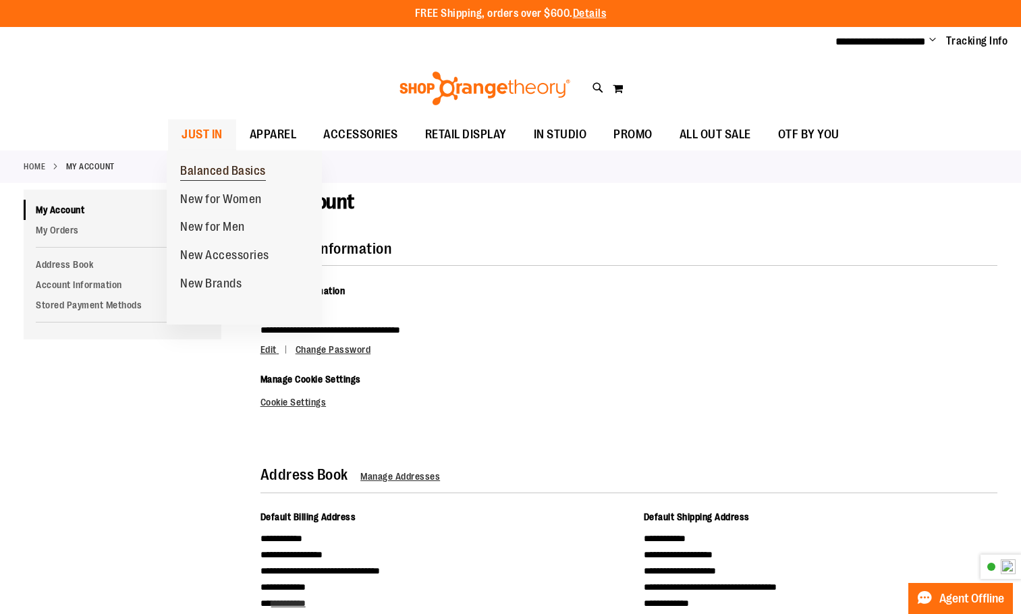
drag, startPoint x: 208, startPoint y: 144, endPoint x: 224, endPoint y: 165, distance: 26.5
click at [224, 150] on li "JUST IN JUST IN Balanced Basics New for Women New for Men New Accessories New B…" at bounding box center [202, 134] width 68 height 31
click at [215, 229] on span "New for Men" at bounding box center [212, 228] width 65 height 17
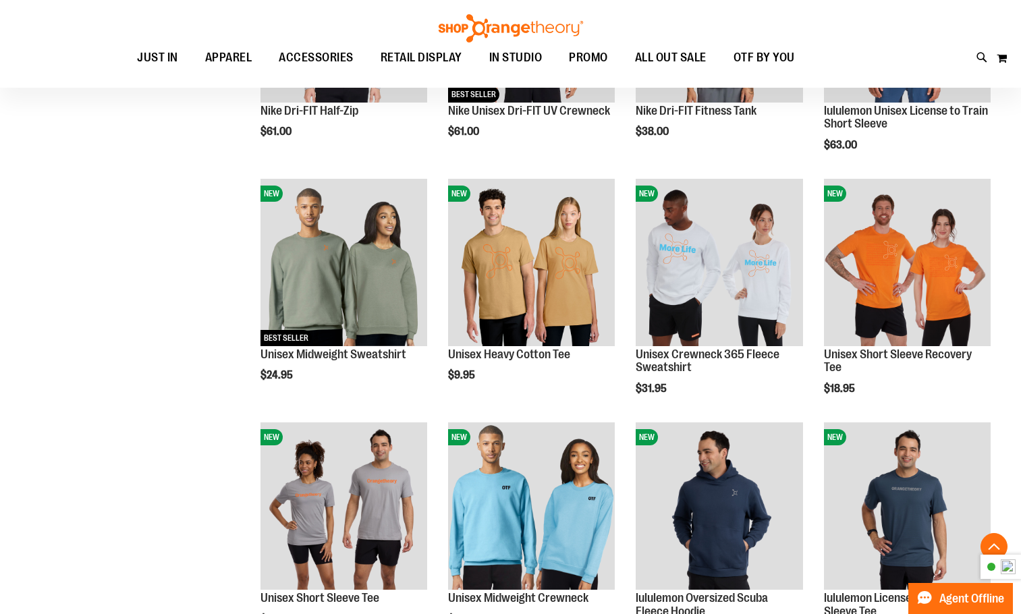
scroll to position [607, 0]
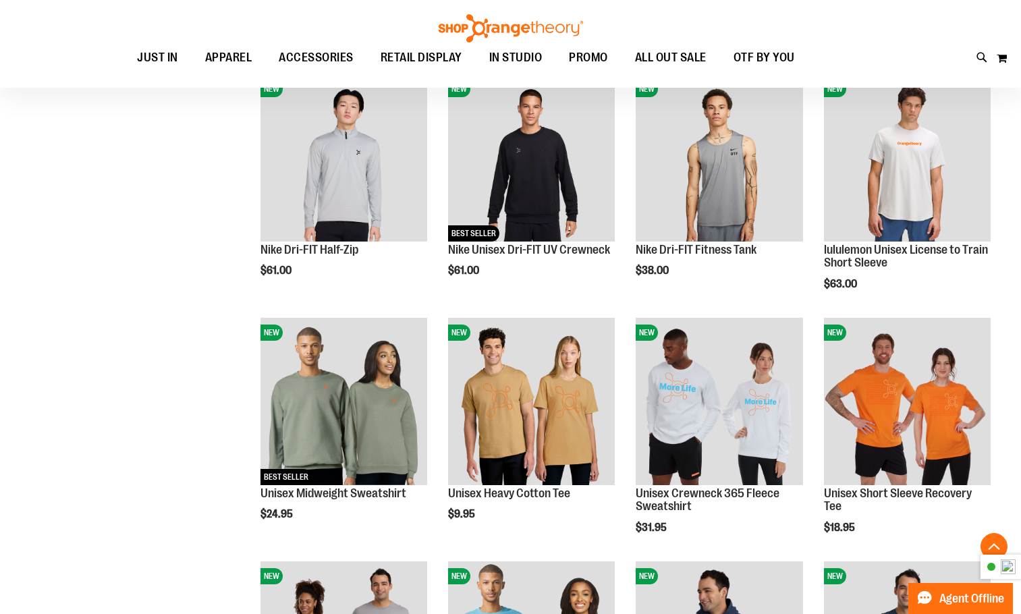
scroll to position [539, 0]
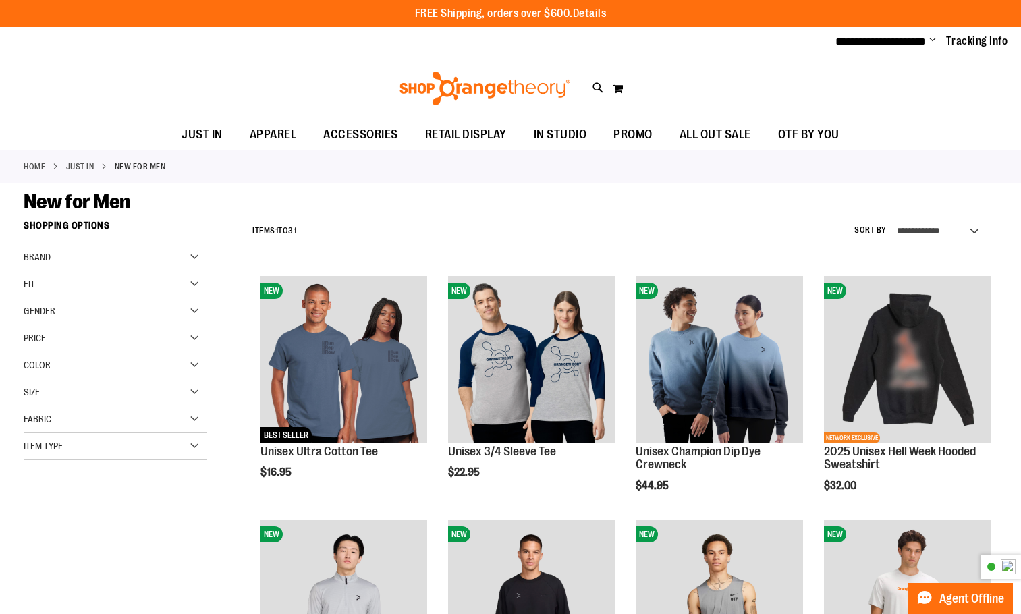
click at [453, 96] on img at bounding box center [484, 89] width 175 height 34
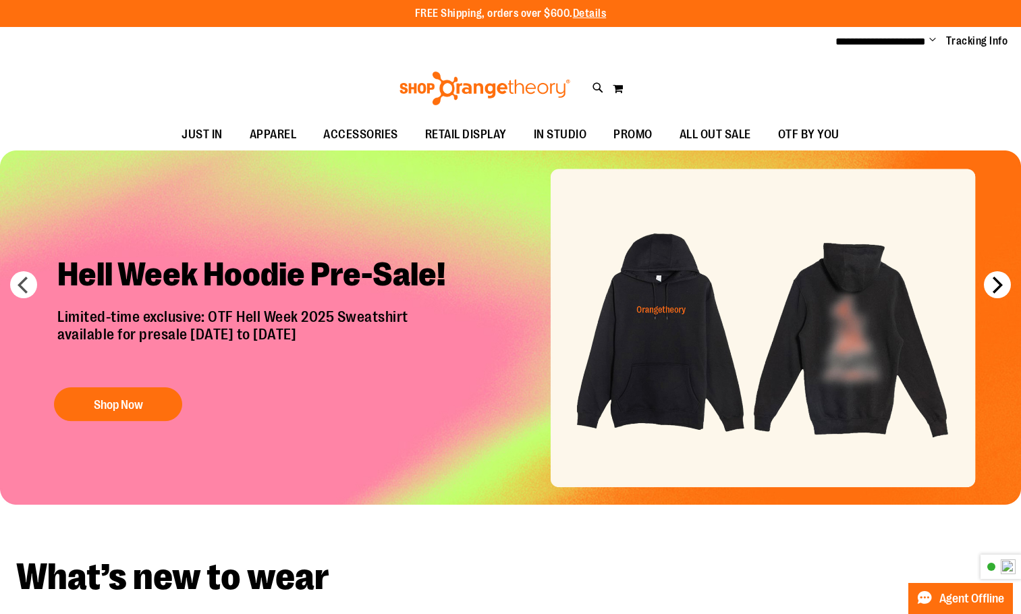
click at [1007, 284] on button "next" at bounding box center [997, 284] width 27 height 27
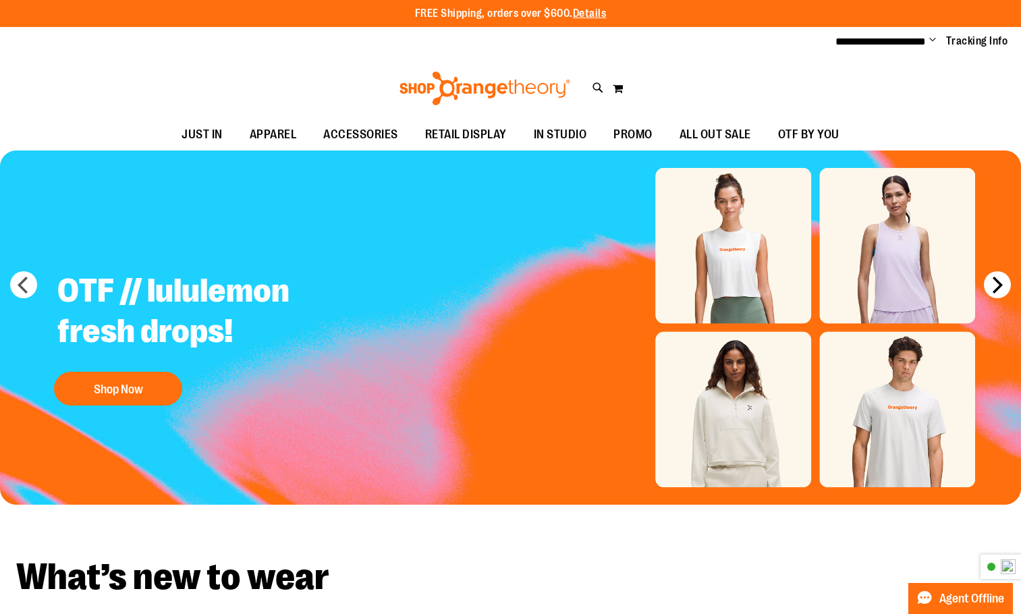
click at [1005, 285] on button "next" at bounding box center [997, 284] width 27 height 27
